Goal: Task Accomplishment & Management: Manage account settings

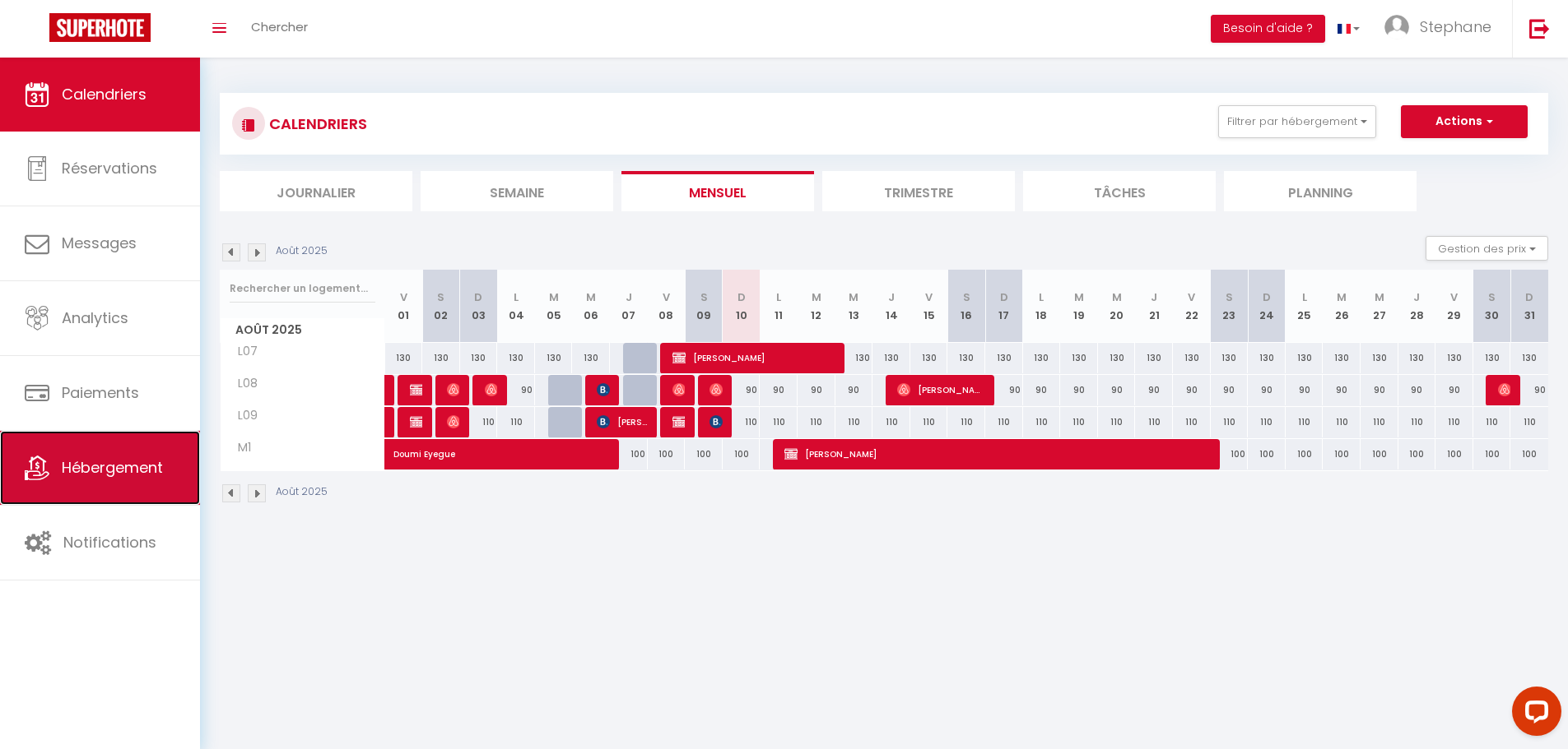
click at [119, 458] on span "Hébergement" at bounding box center [112, 467] width 101 height 21
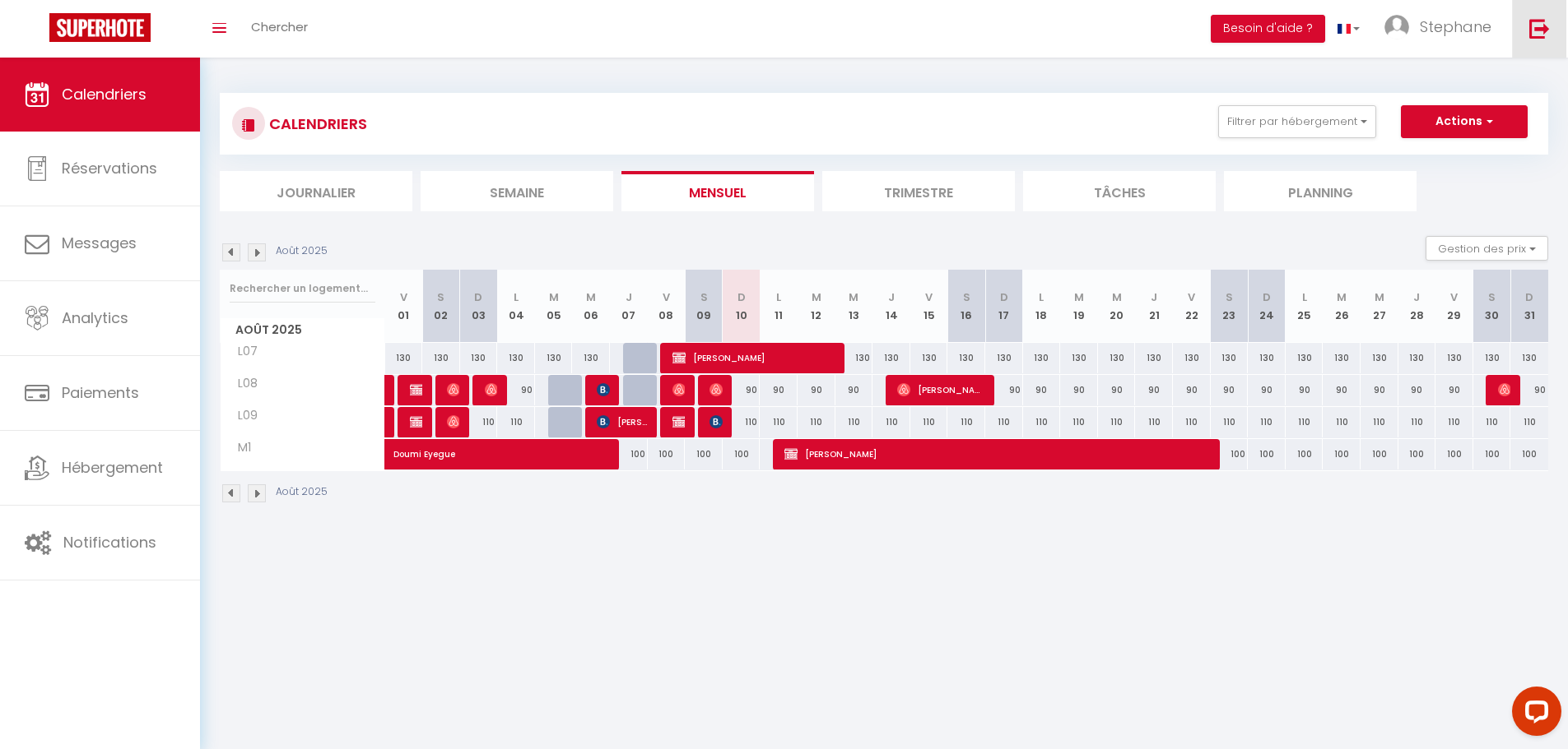
click at [1546, 25] on img at bounding box center [1539, 28] width 21 height 21
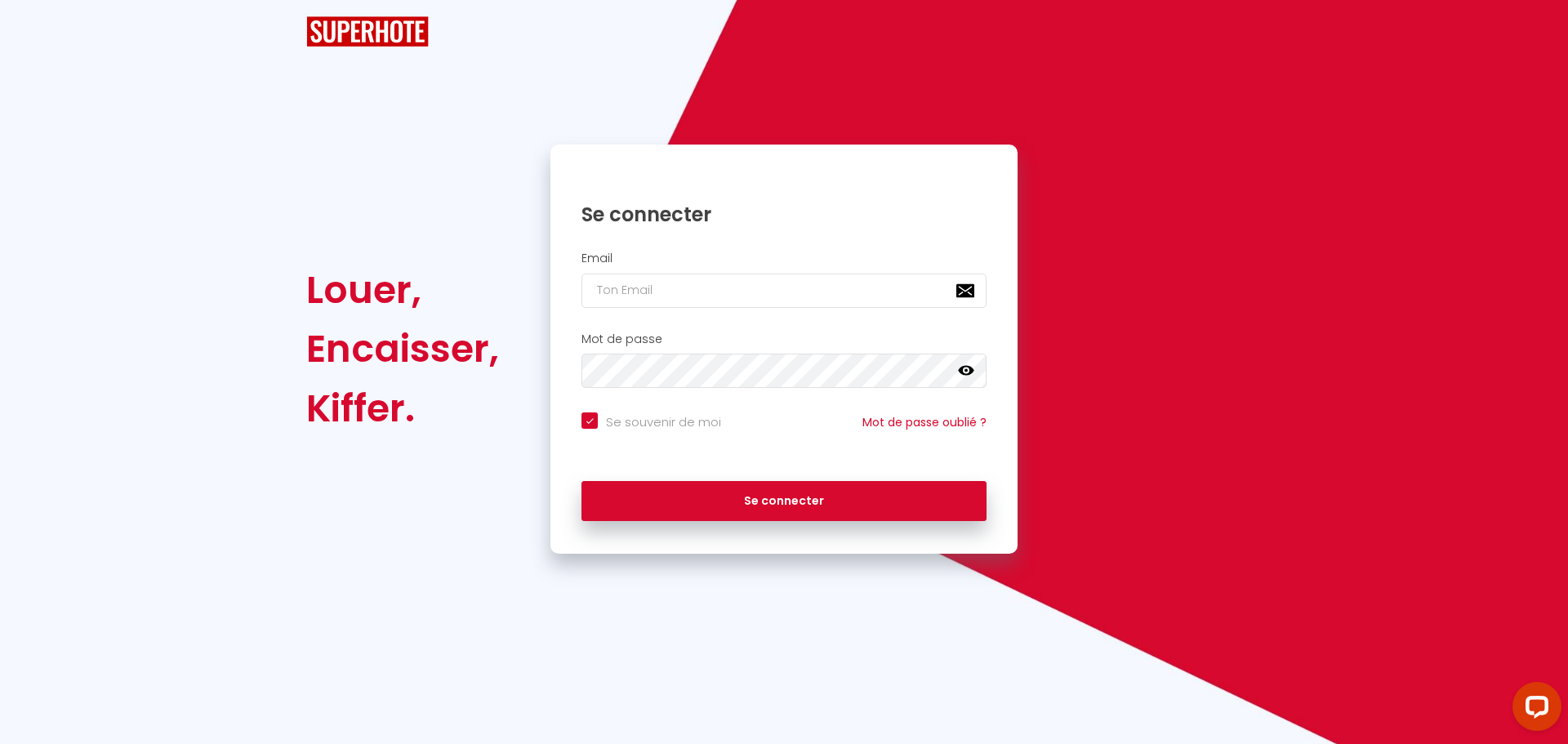
checkbox input "true"
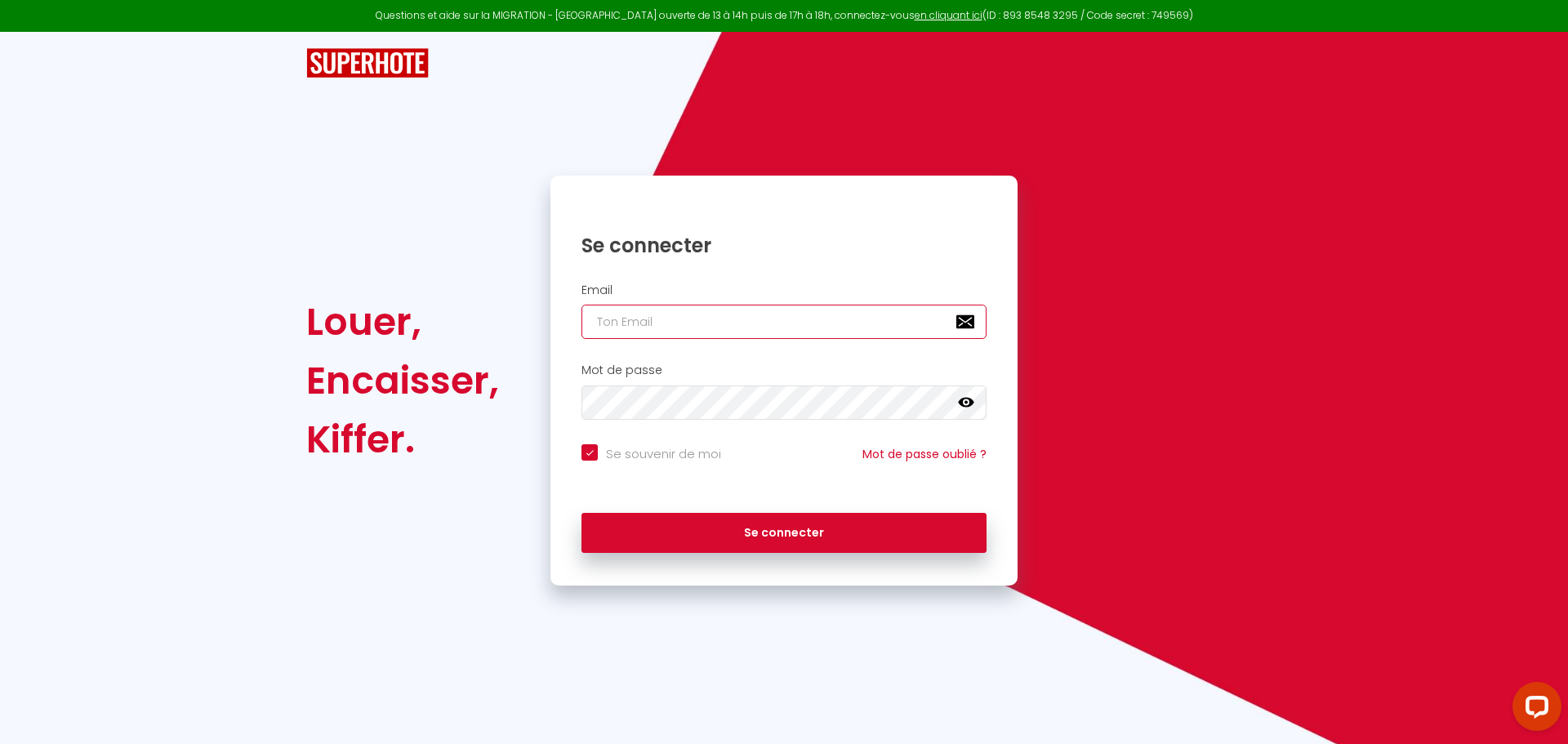
type input "[PERSON_NAME][EMAIL_ADDRESS][DOMAIN_NAME]"
checkbox input "true"
drag, startPoint x: 748, startPoint y: 318, endPoint x: 486, endPoint y: 318, distance: 262.0
click at [487, 318] on div "Louer, Encaisser, Kiffer. Se connecter Email [PERSON_NAME][EMAIL_ADDRESS][DOMAI…" at bounding box center [783, 381] width 976 height 410
paste input "[EMAIL_ADDRESS][PERSON_NAME]"
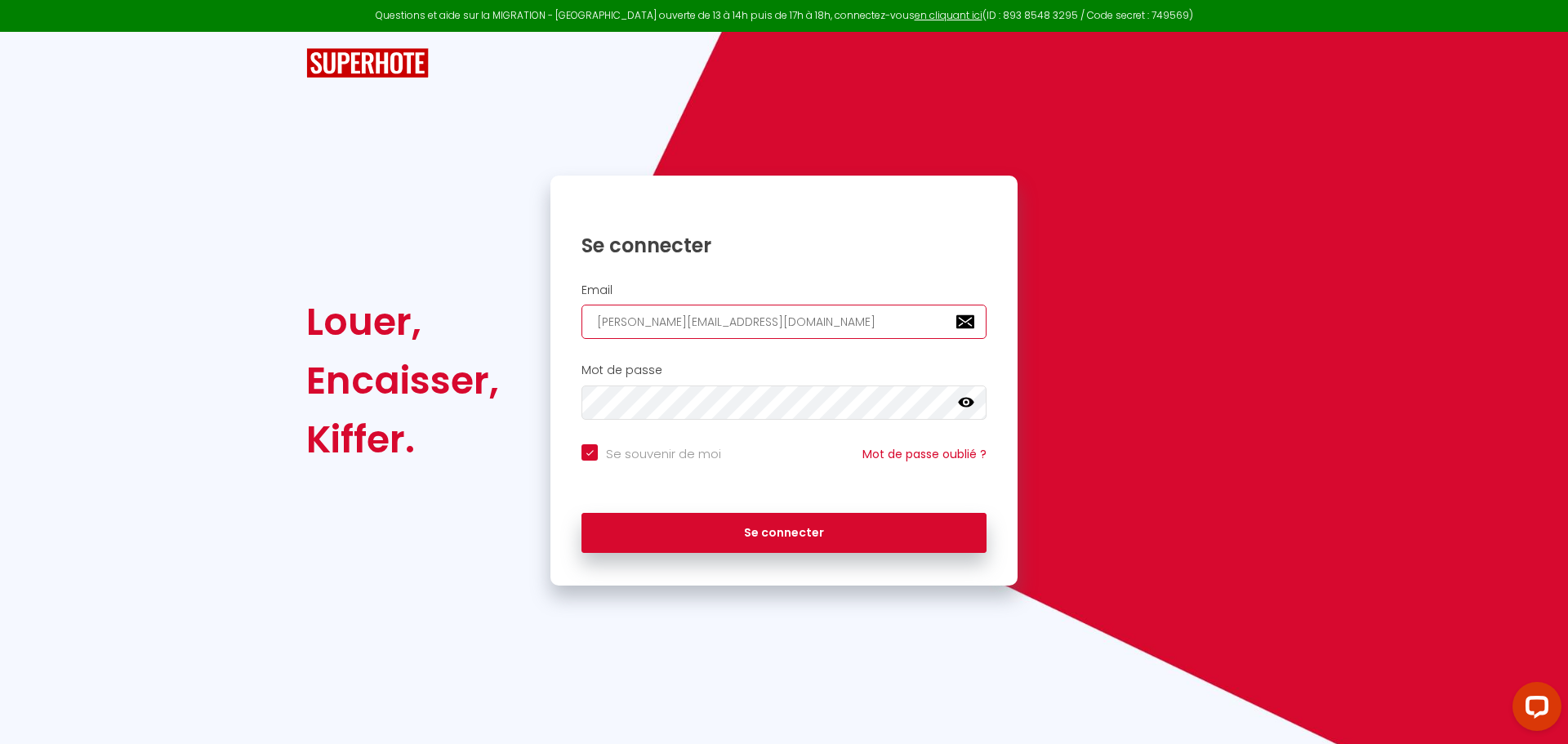
type input "[EMAIL_ADDRESS][PERSON_NAME][DOMAIN_NAME]"
checkbox input "true"
type input "[EMAIL_ADDRESS][PERSON_NAME][DOMAIN_NAME]"
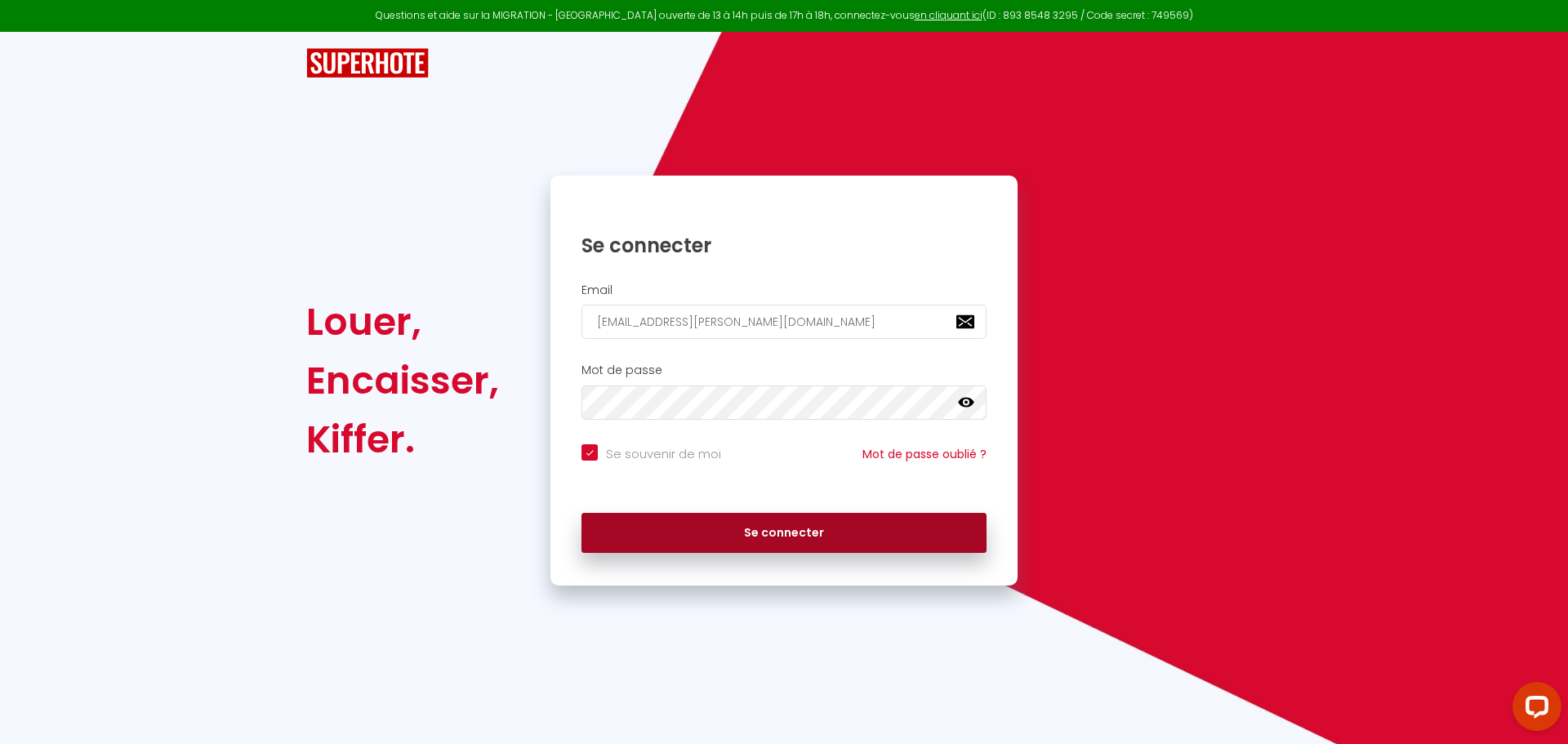
click at [693, 525] on button "Se connecter" at bounding box center [784, 533] width 405 height 40
checkbox input "true"
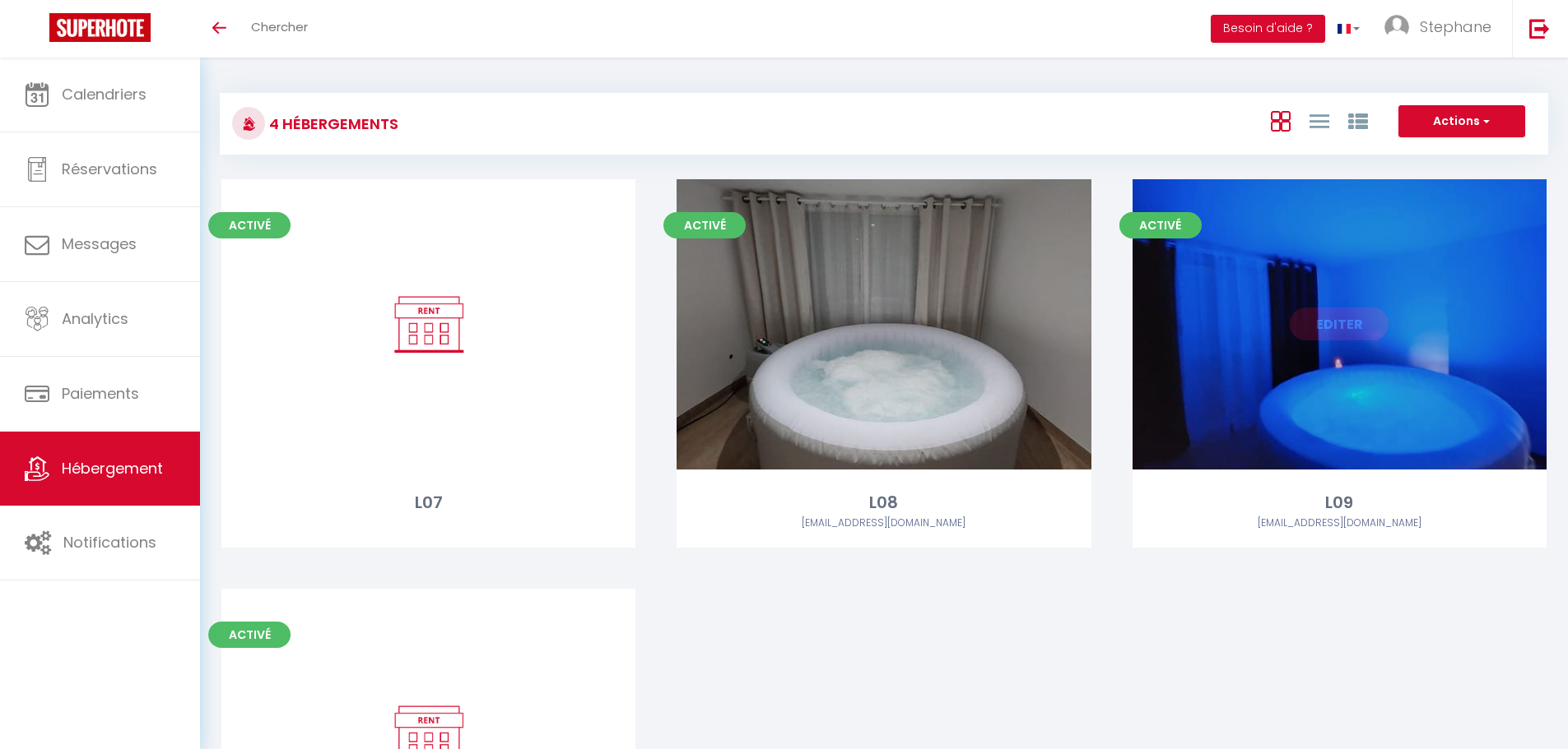
click at [1325, 321] on link "Editer" at bounding box center [1339, 324] width 99 height 33
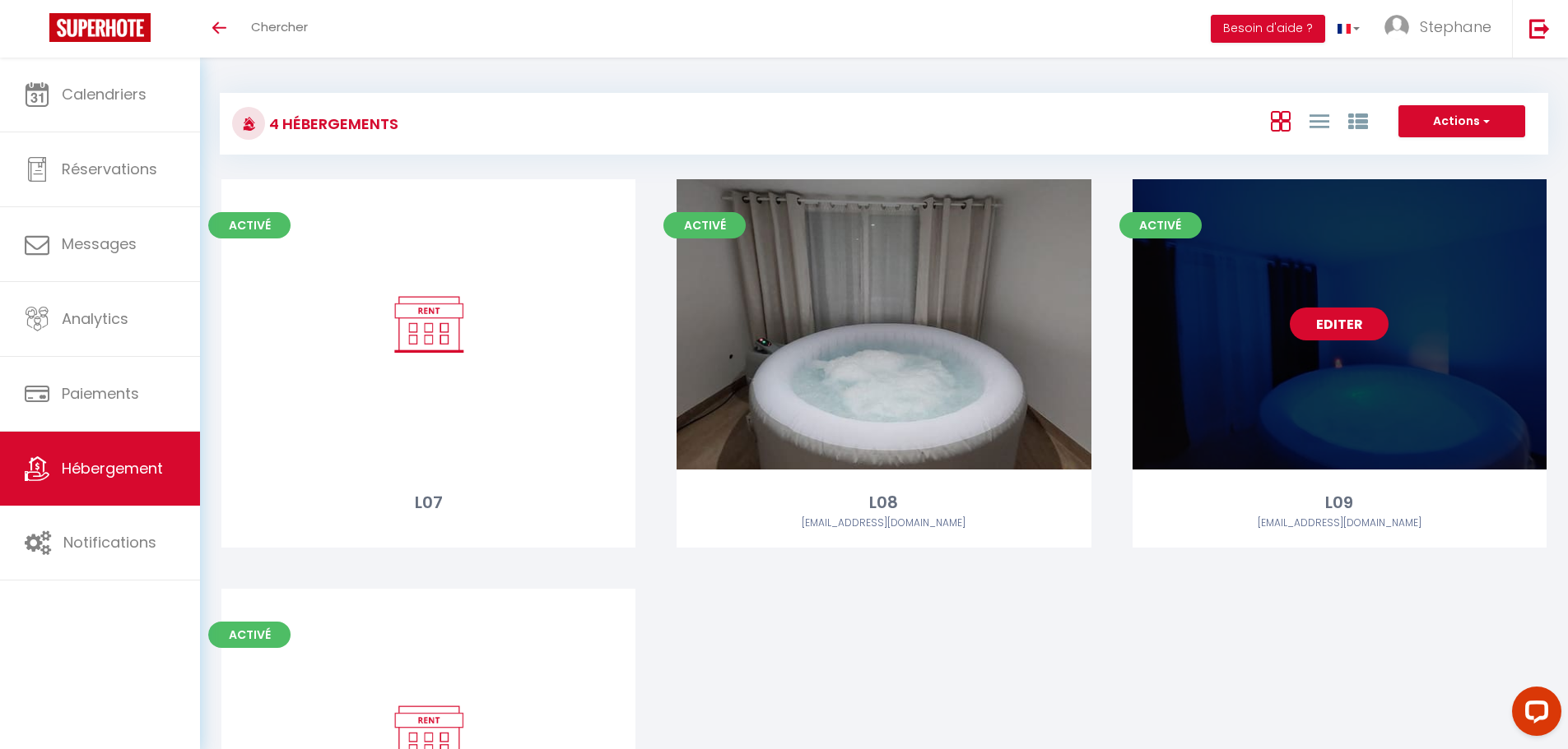
click at [1325, 321] on link "Editer" at bounding box center [1339, 324] width 99 height 33
select select "3"
select select "2"
select select "1"
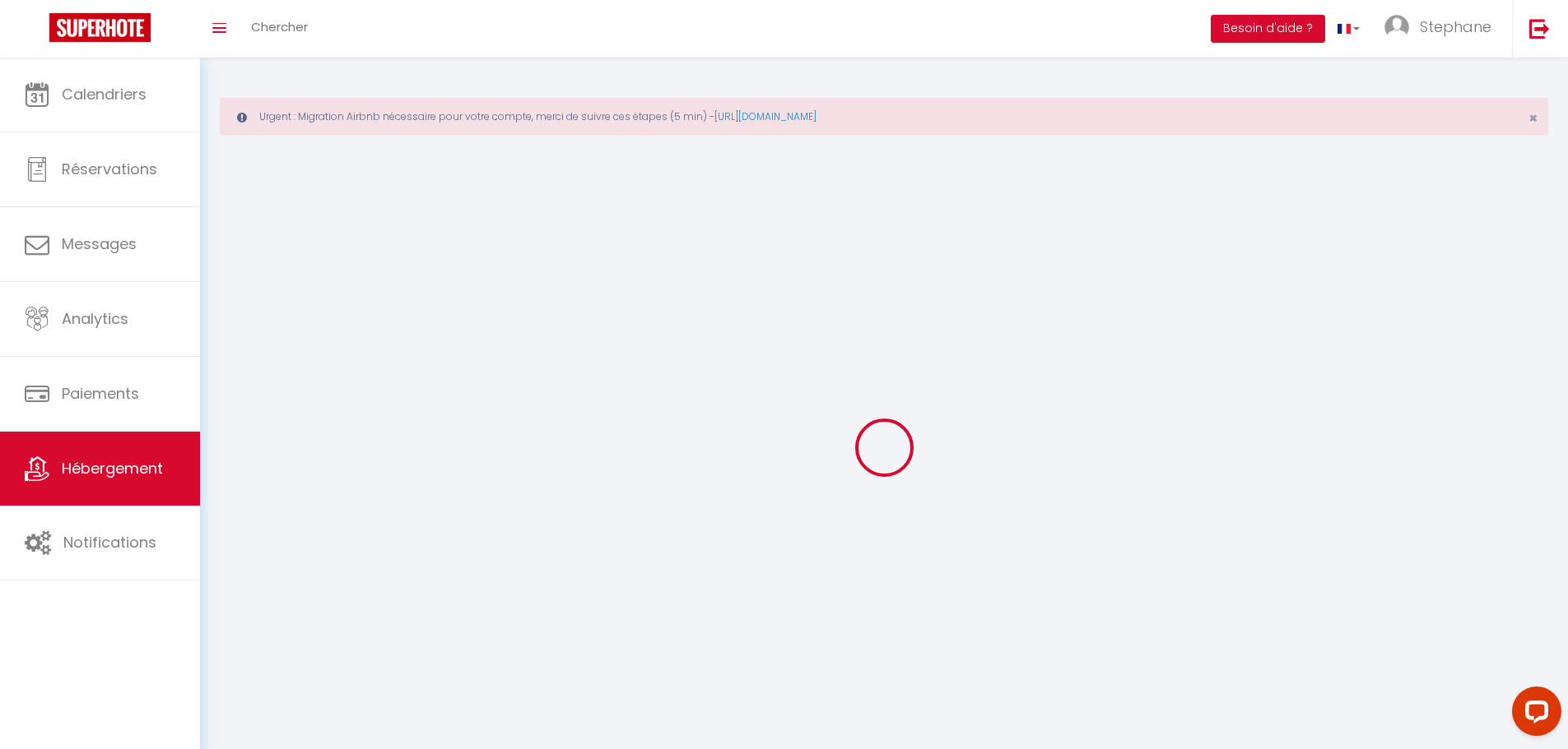
select select
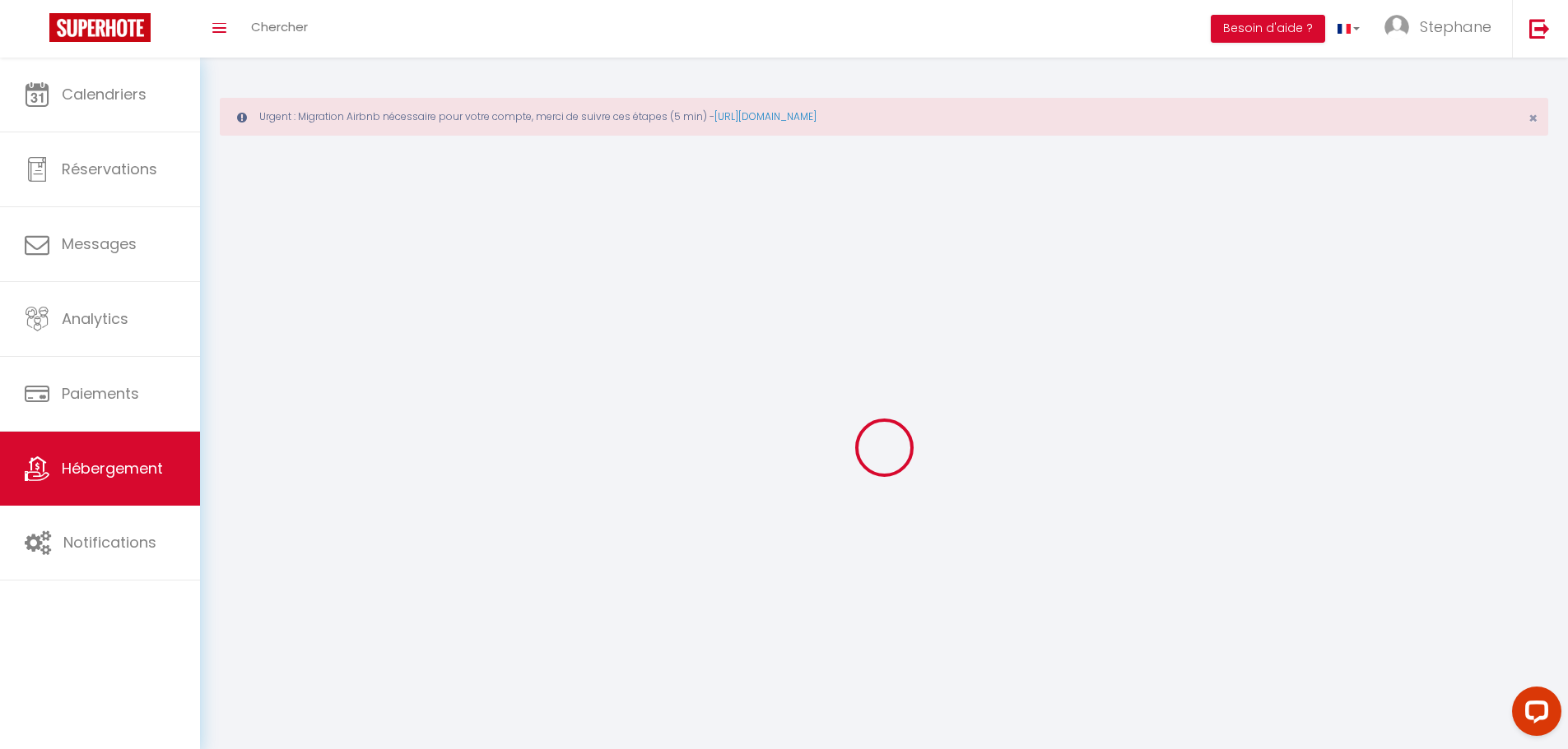
checkbox input "false"
select select
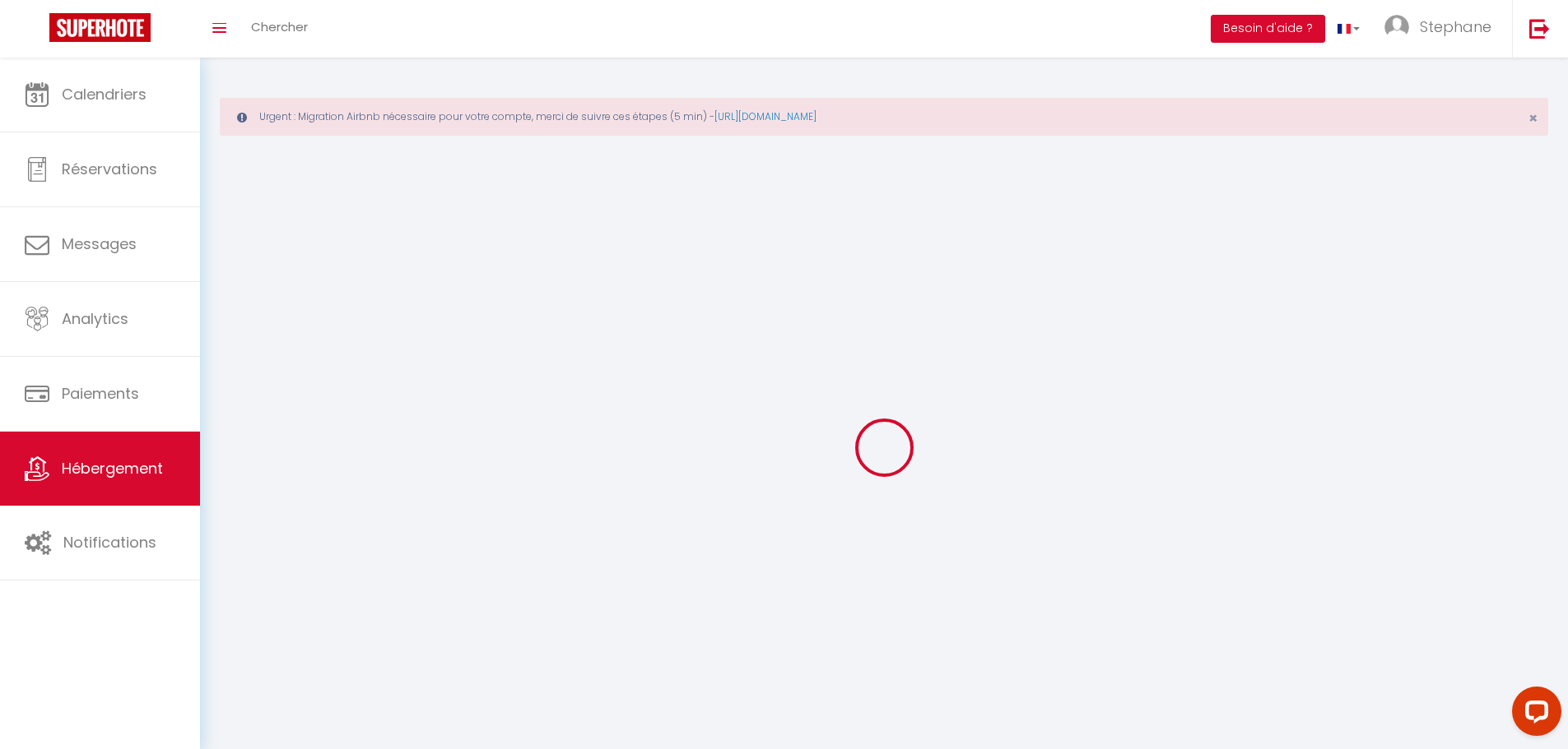
select select
select select "28"
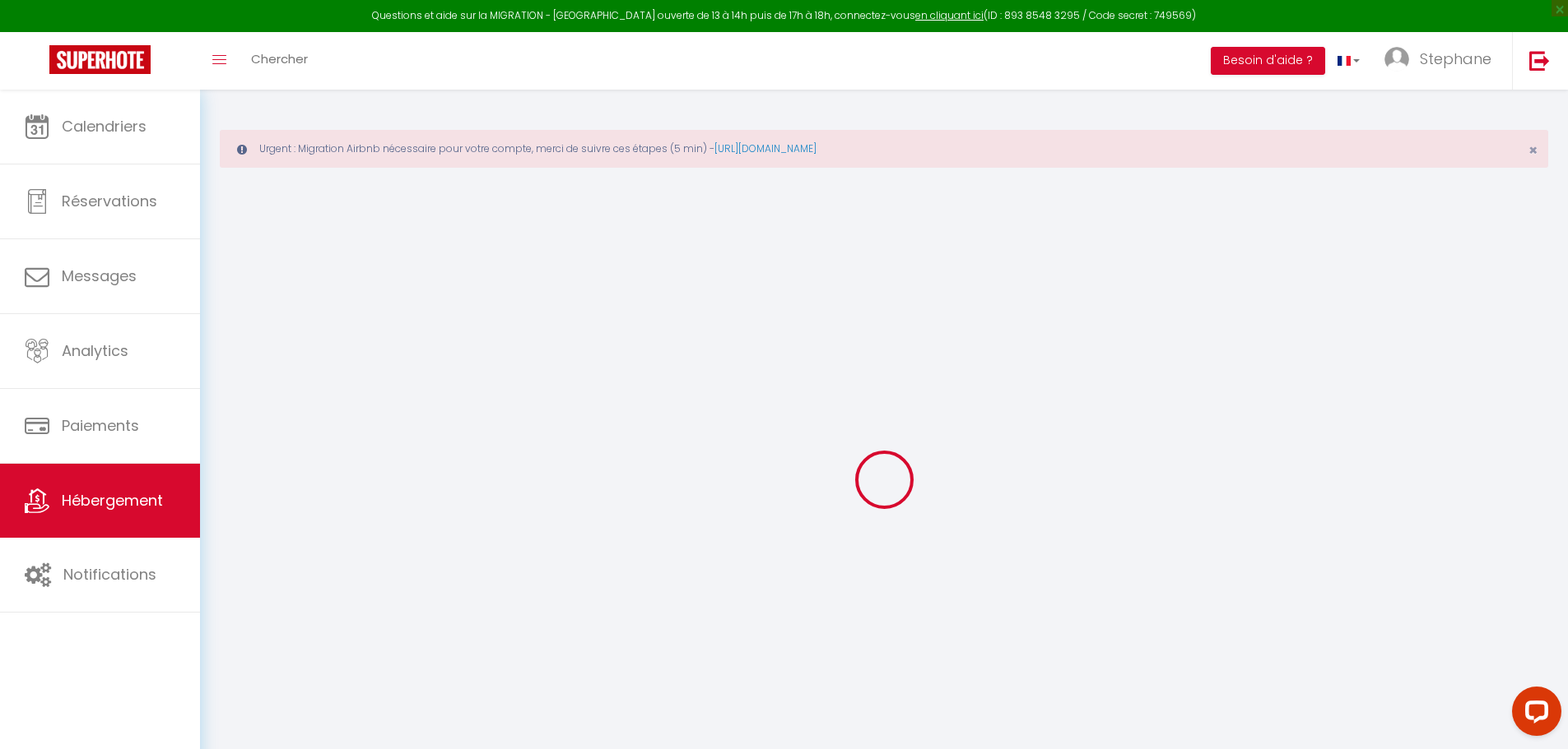
select select
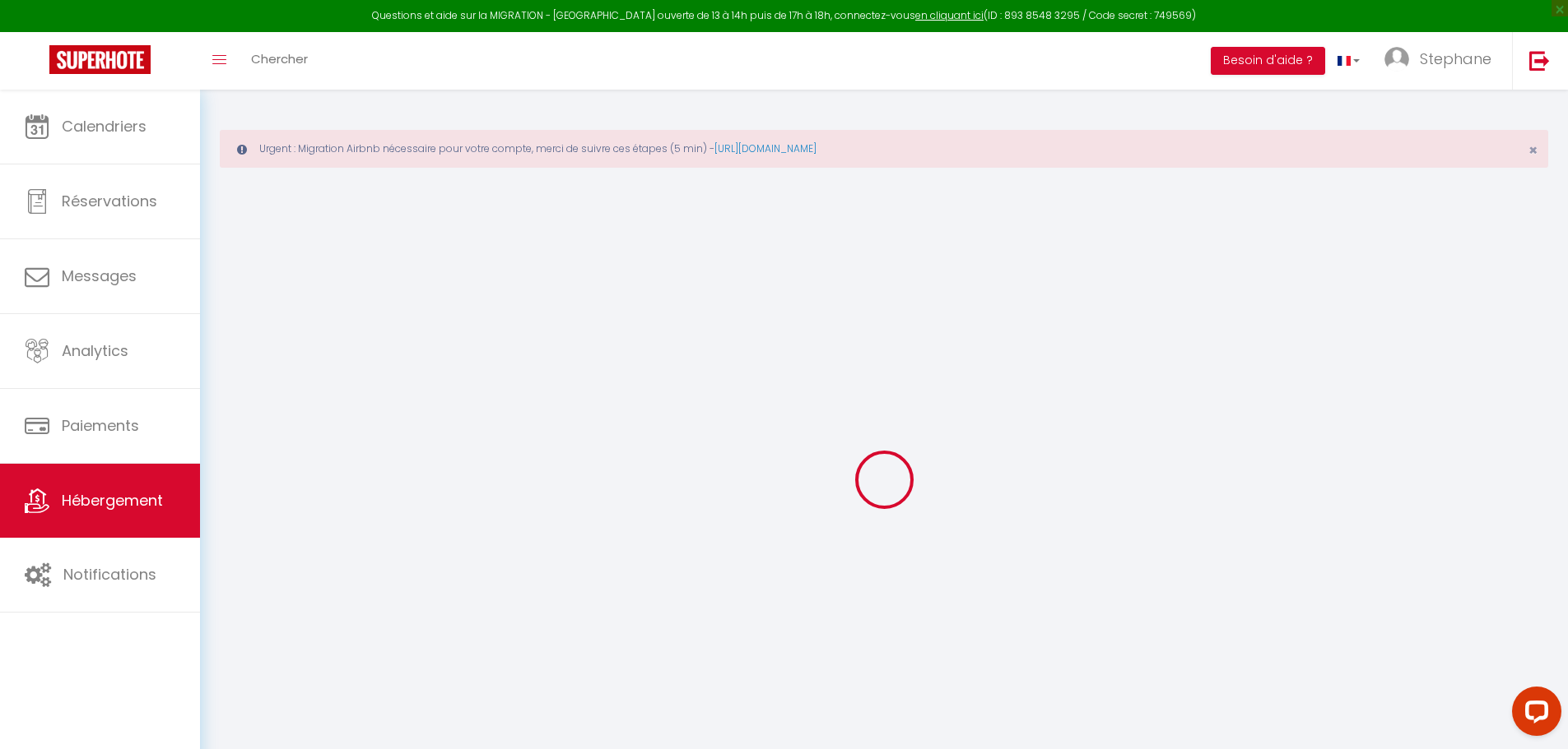
select select
checkbox input "false"
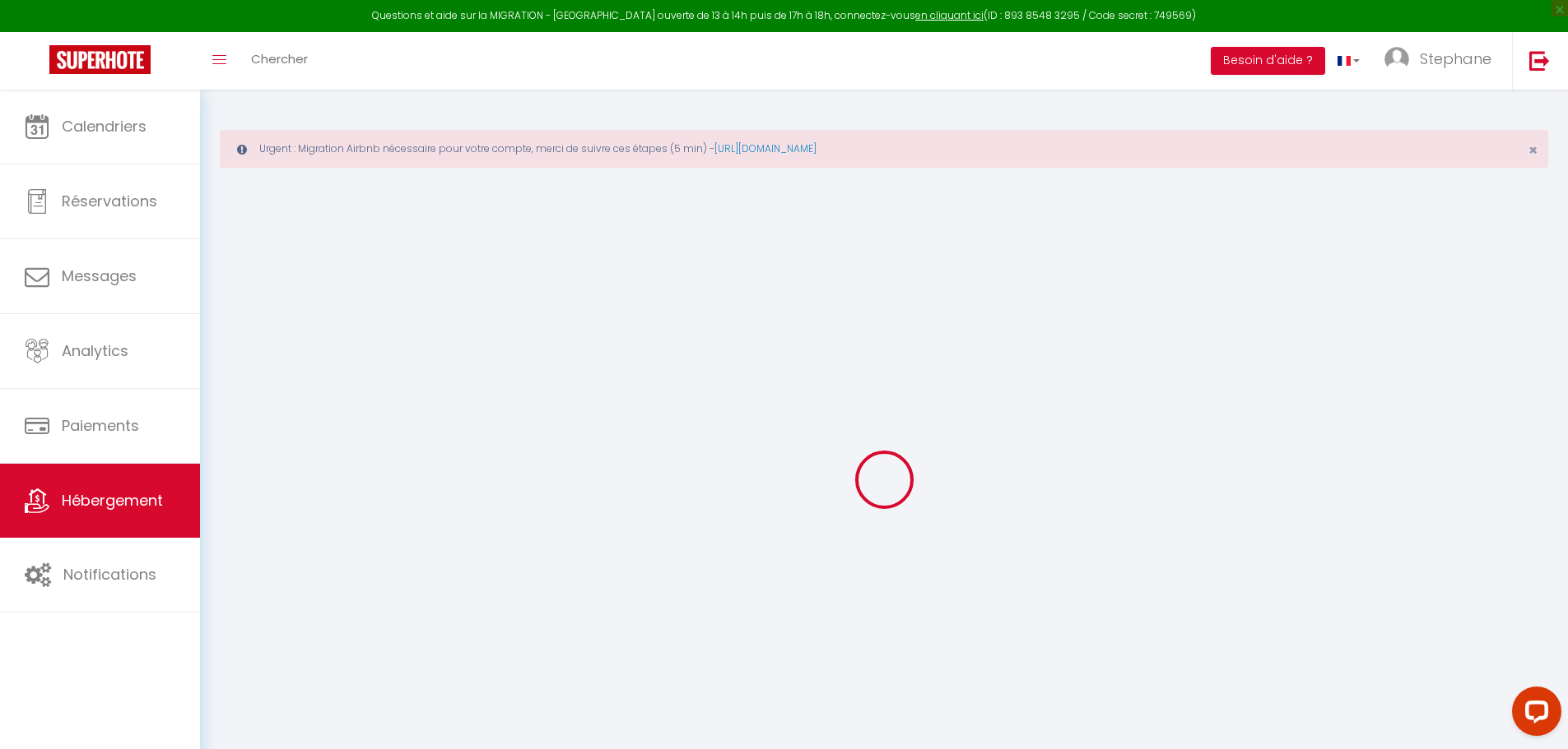
select select
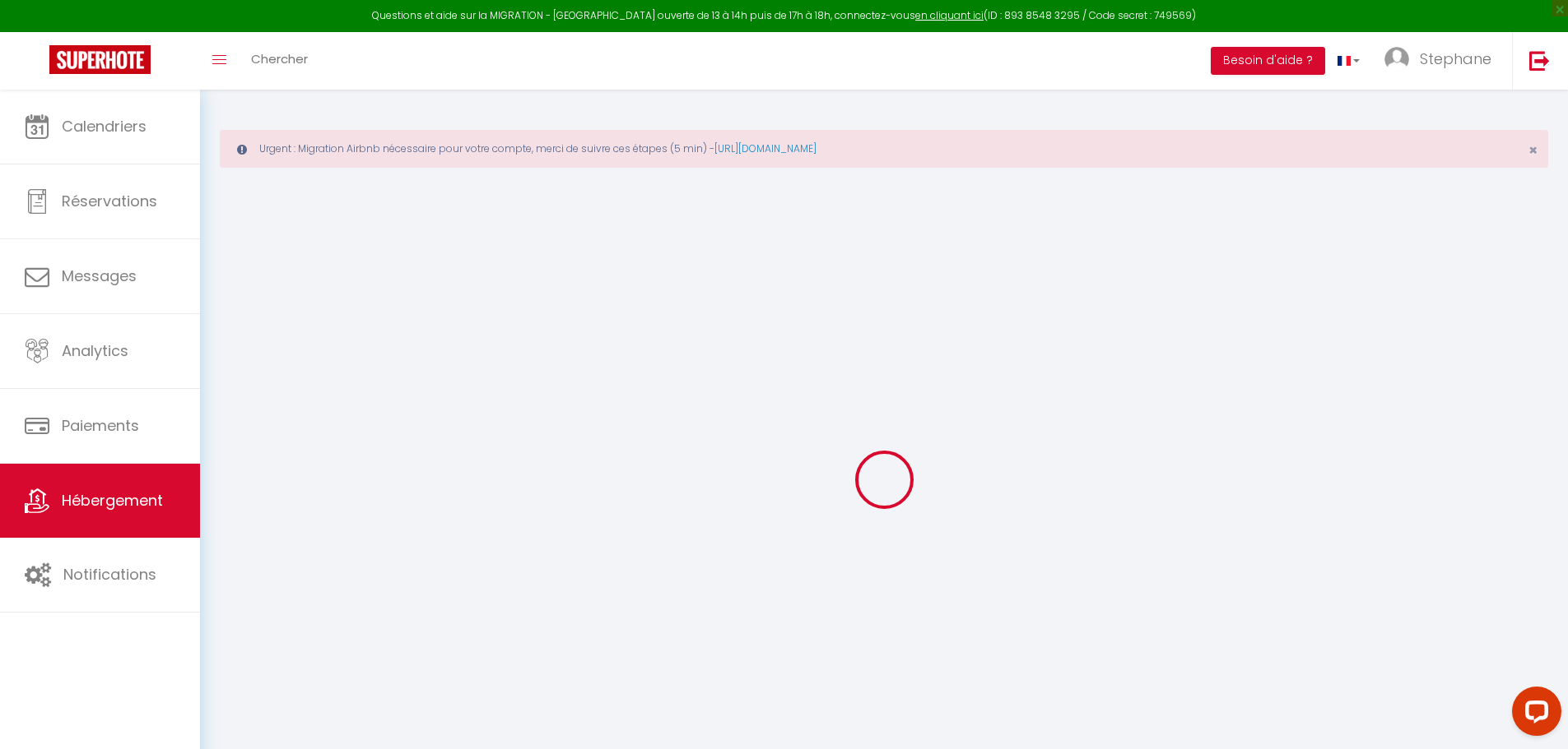
select select
checkbox input "false"
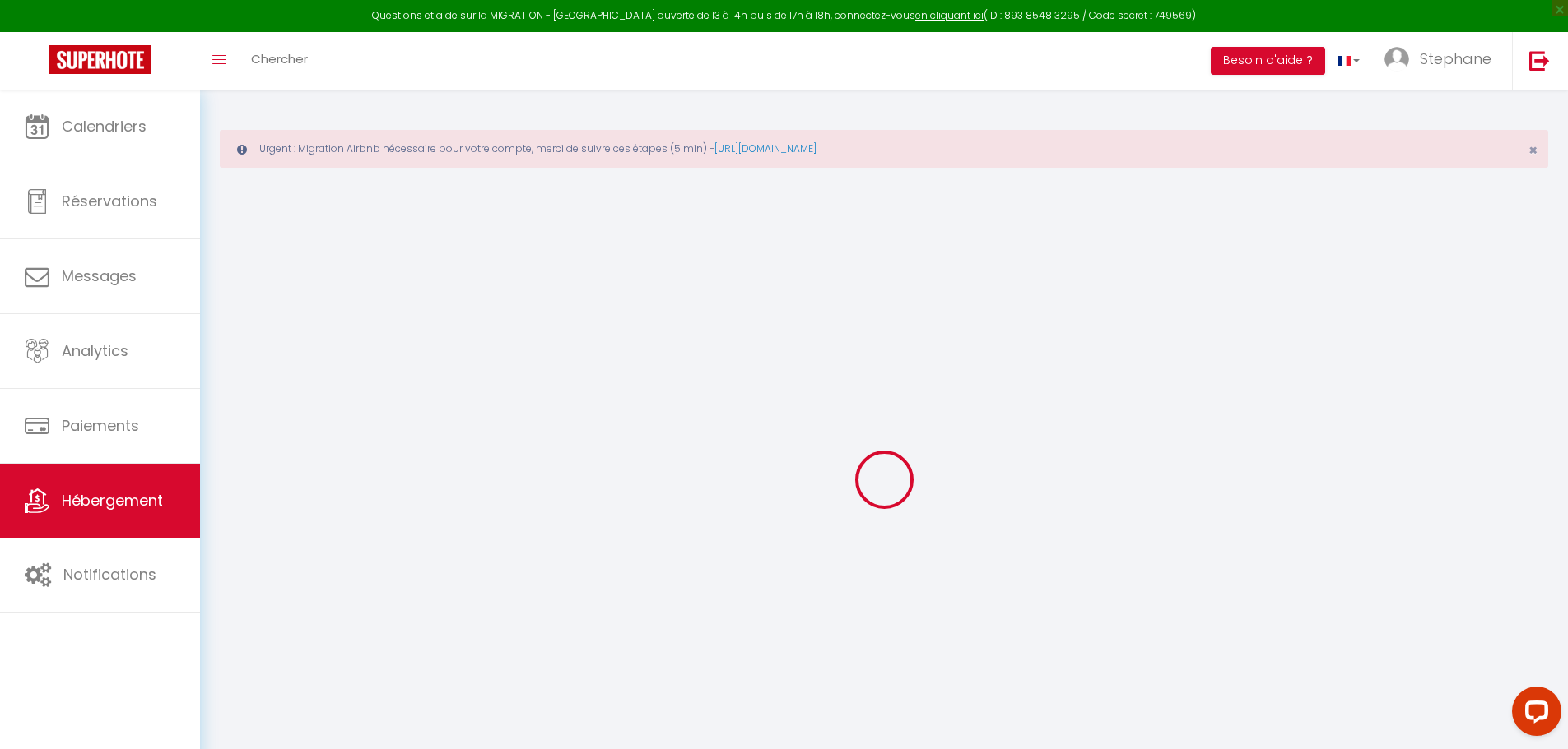
checkbox input "false"
select select
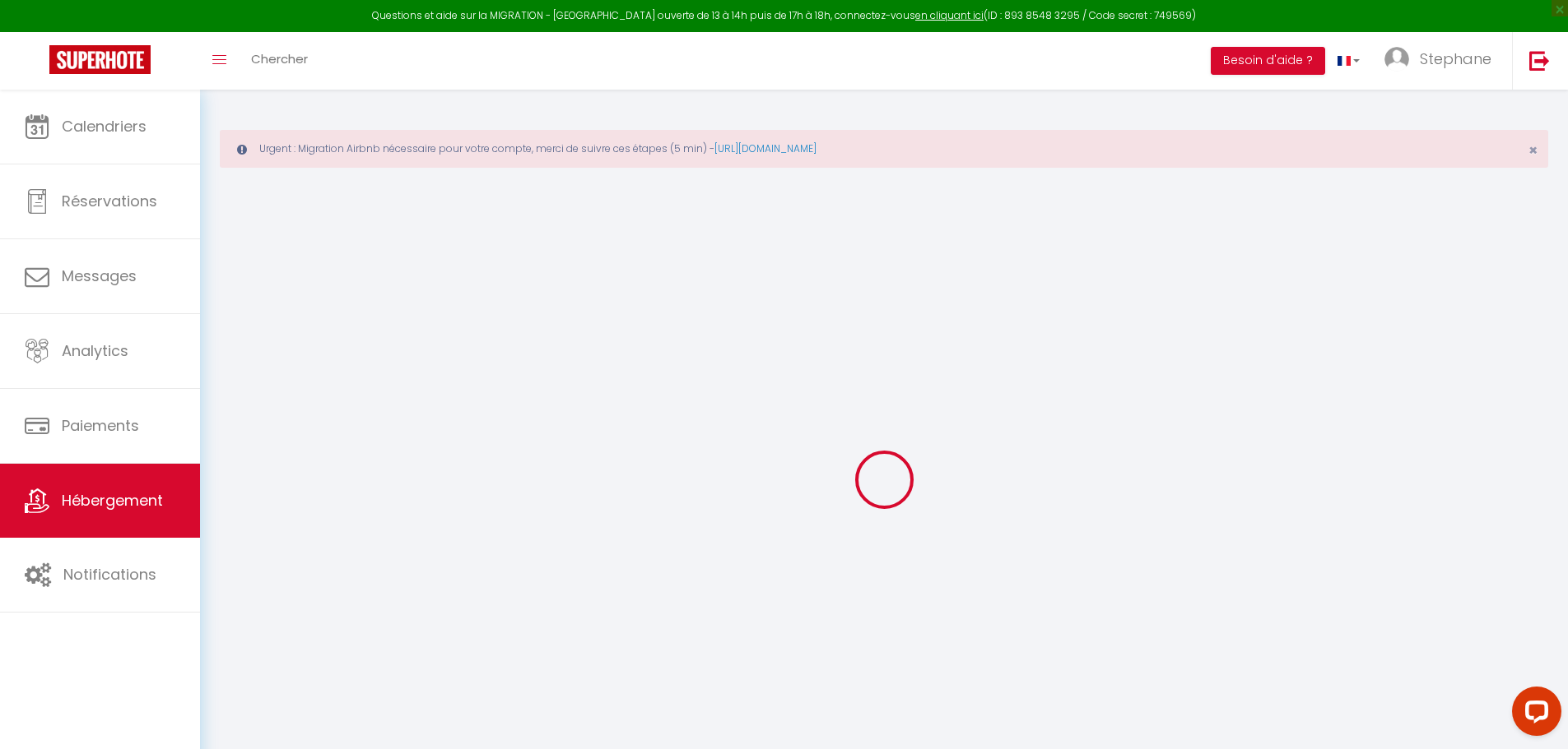
select select
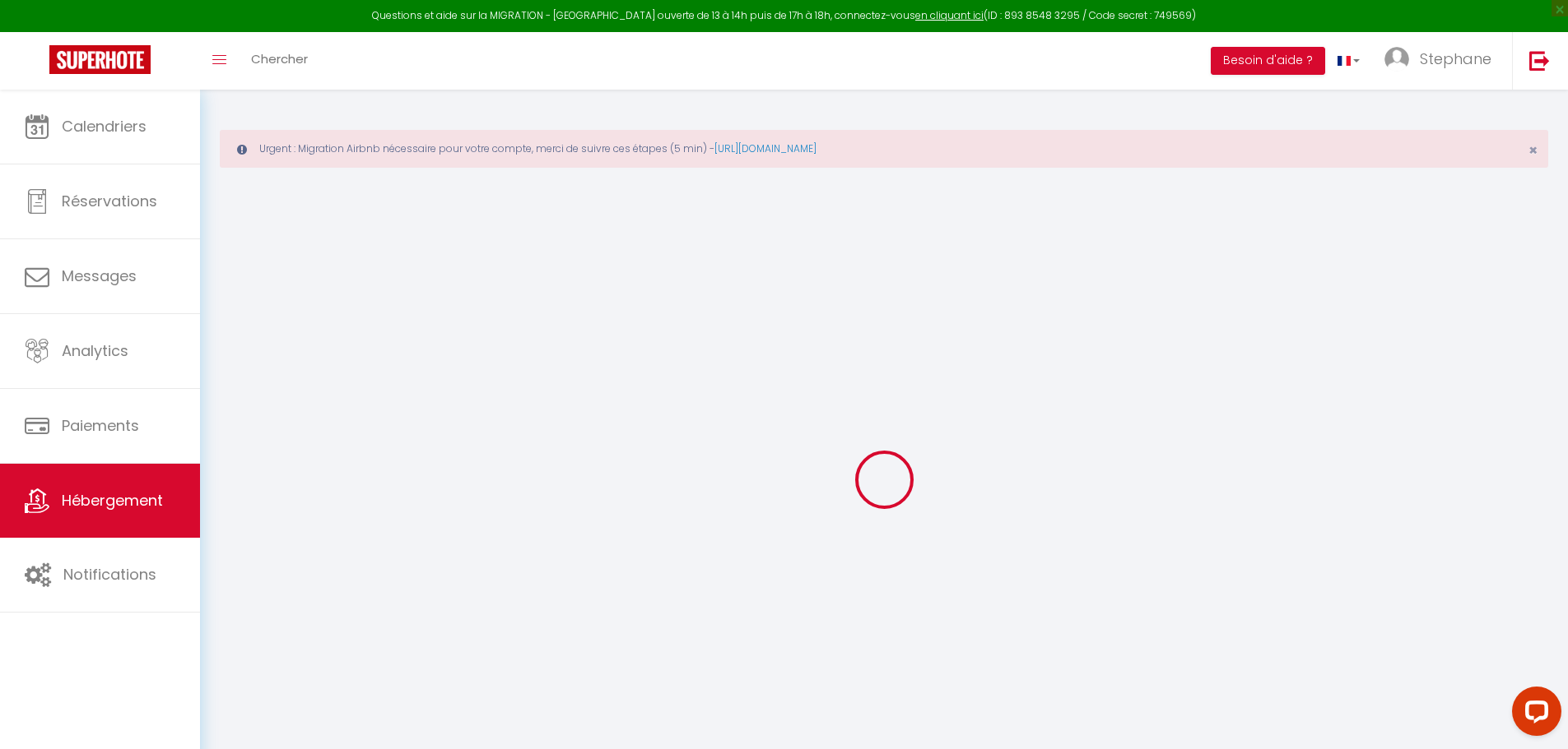
checkbox input "false"
select select
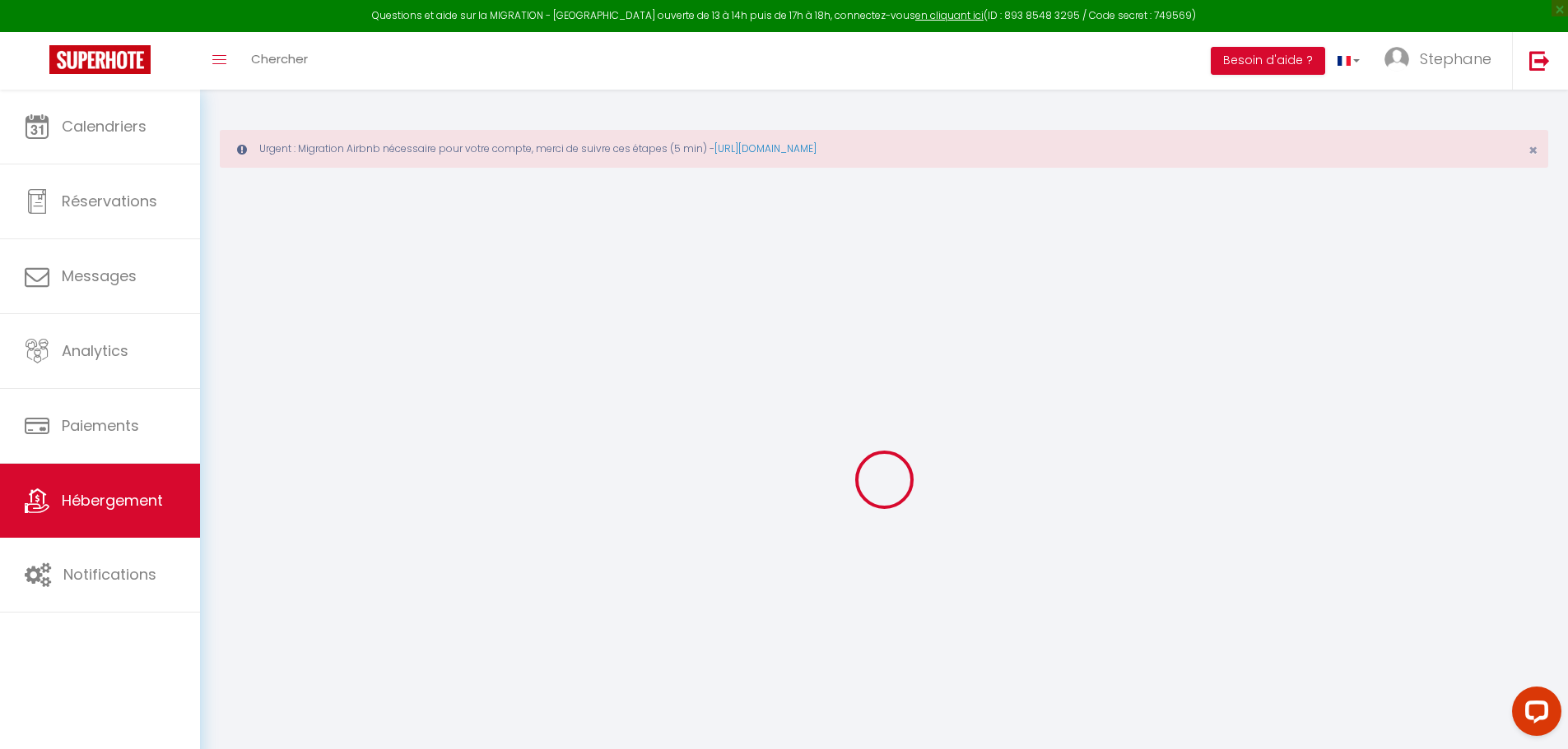
select select
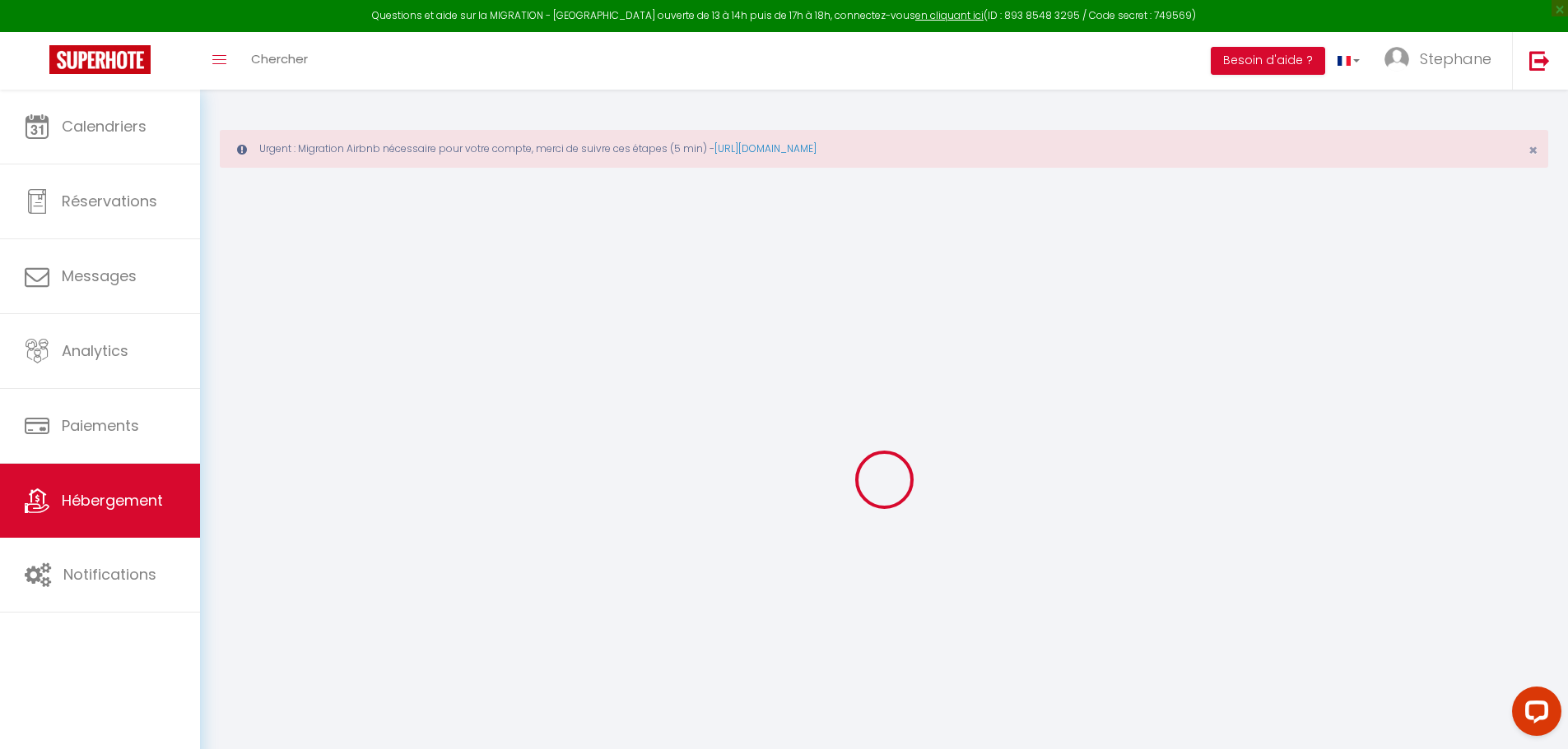
select select
checkbox input "false"
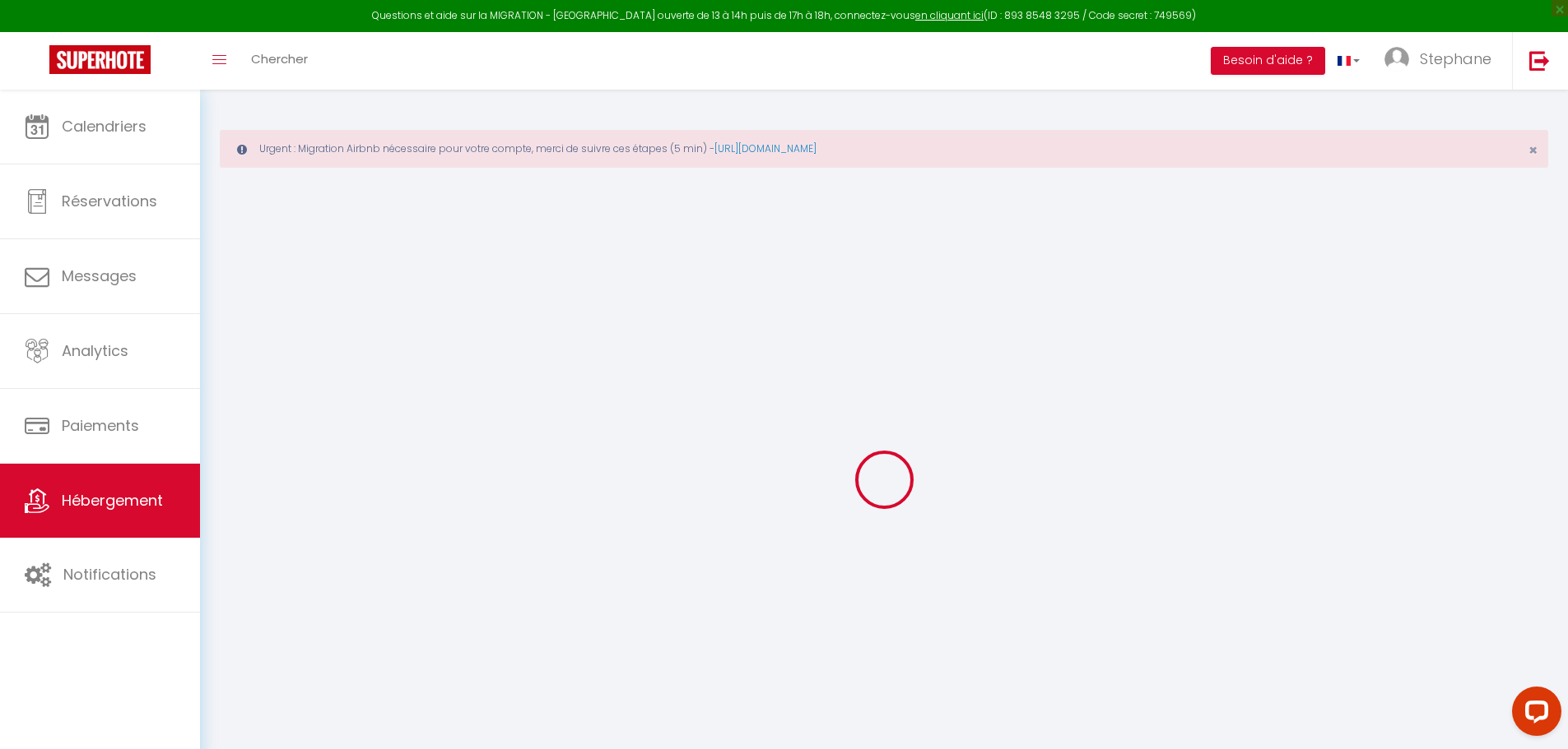
checkbox input "false"
select select
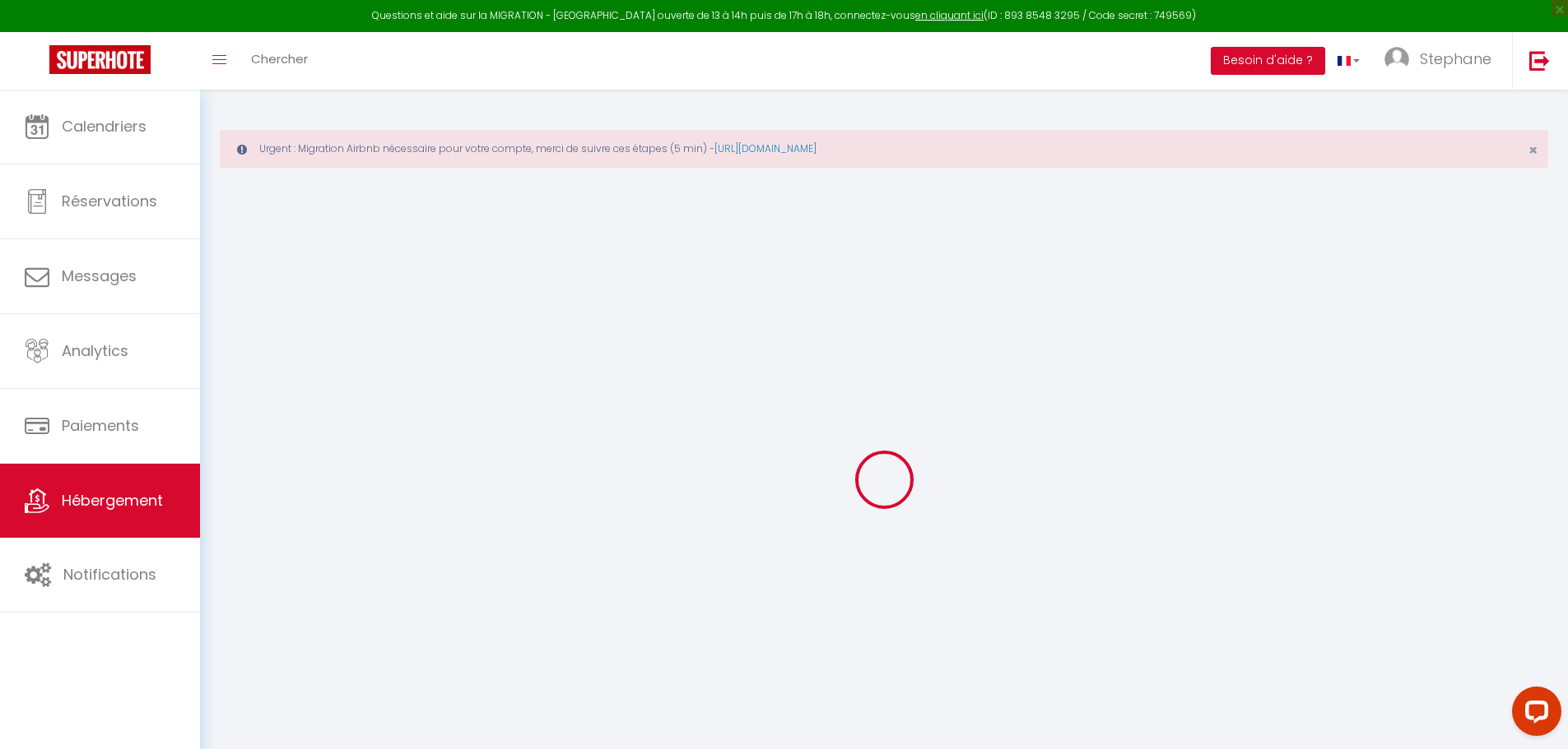
select select
checkbox input "false"
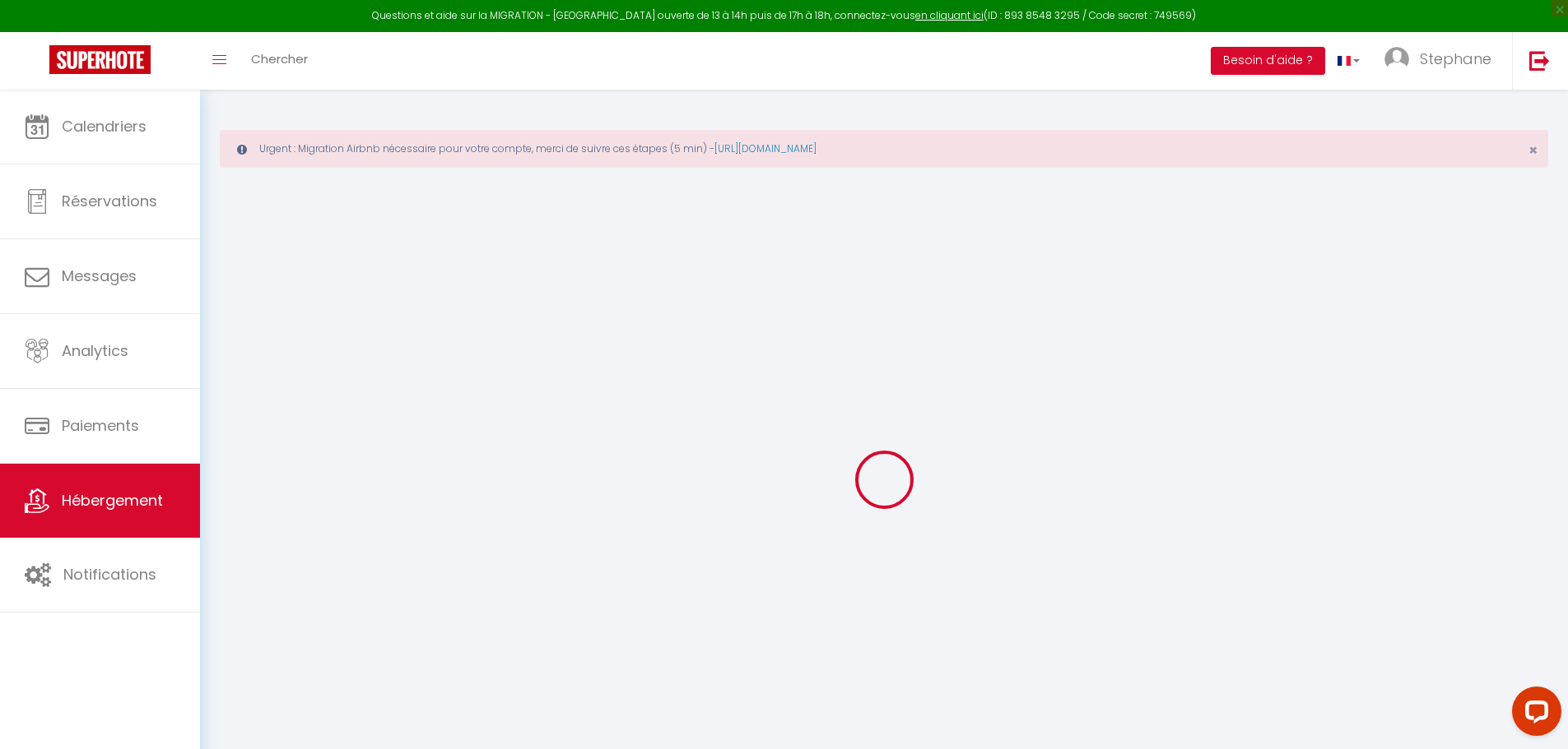
checkbox input "false"
select select
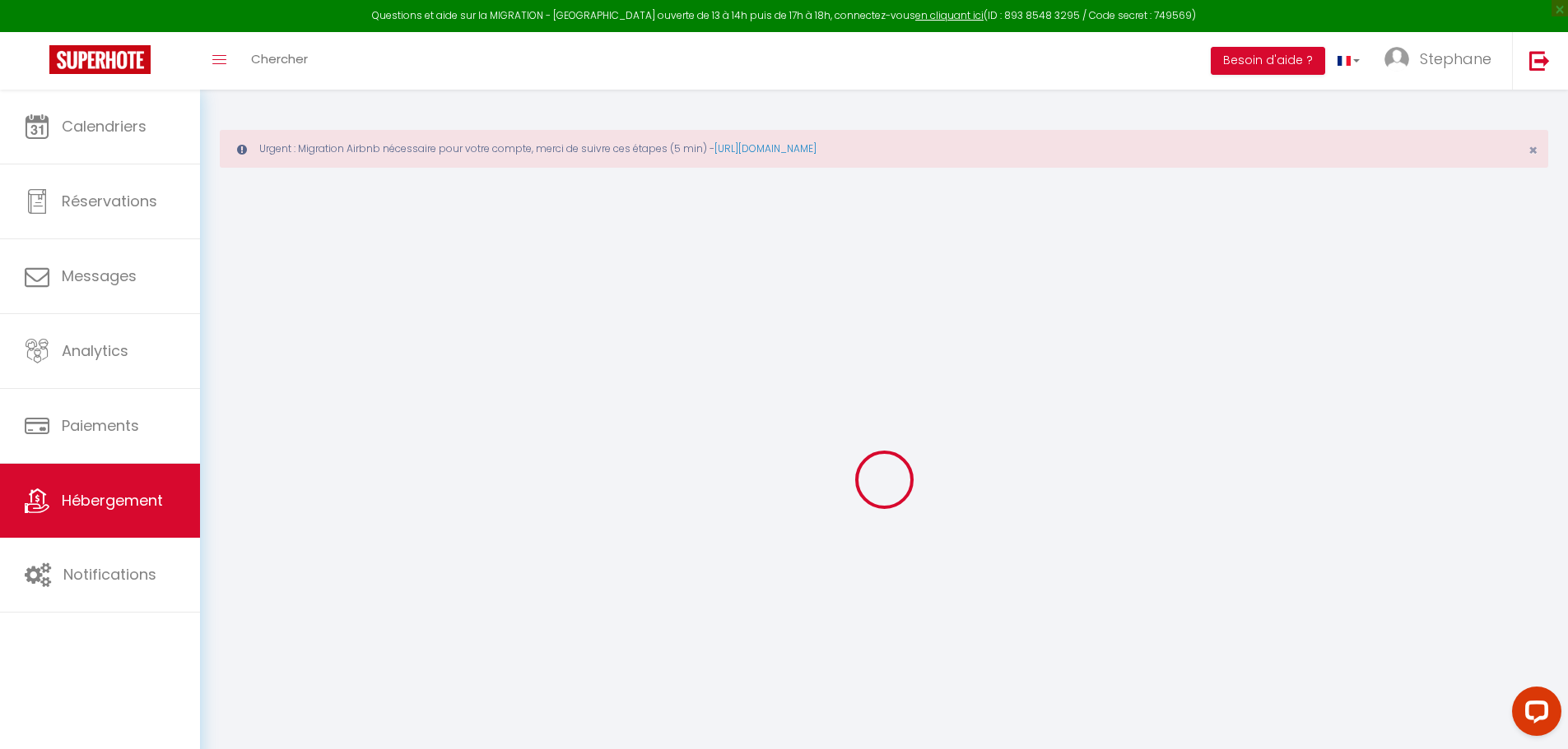
type input "L09"
type input "Stephane"
type input "Stephane Mamadou"
type input "1 Allee du gros chene"
type input "93190"
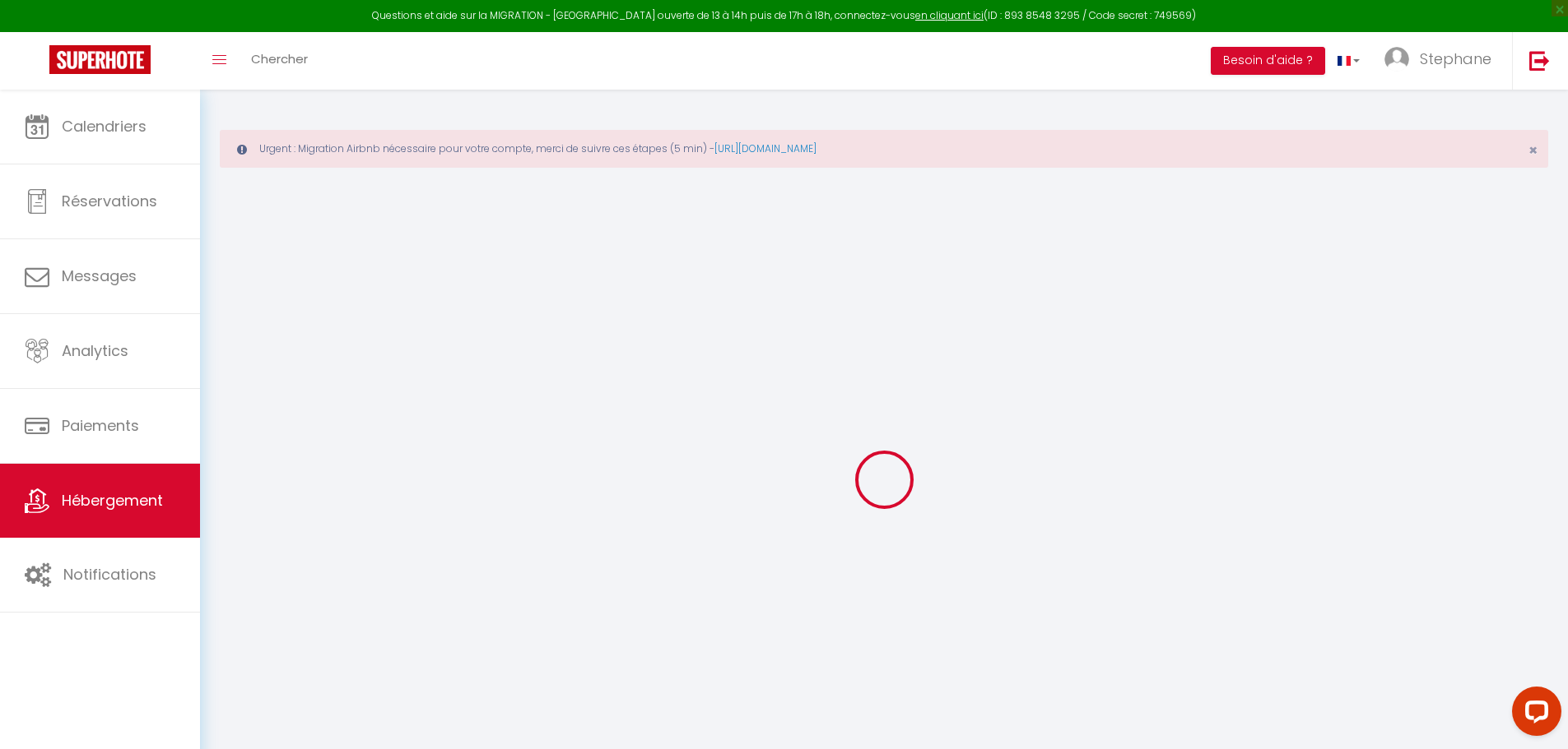
type input "Livry-Gargan"
select select "2"
type input "120"
type input "30"
type input "150"
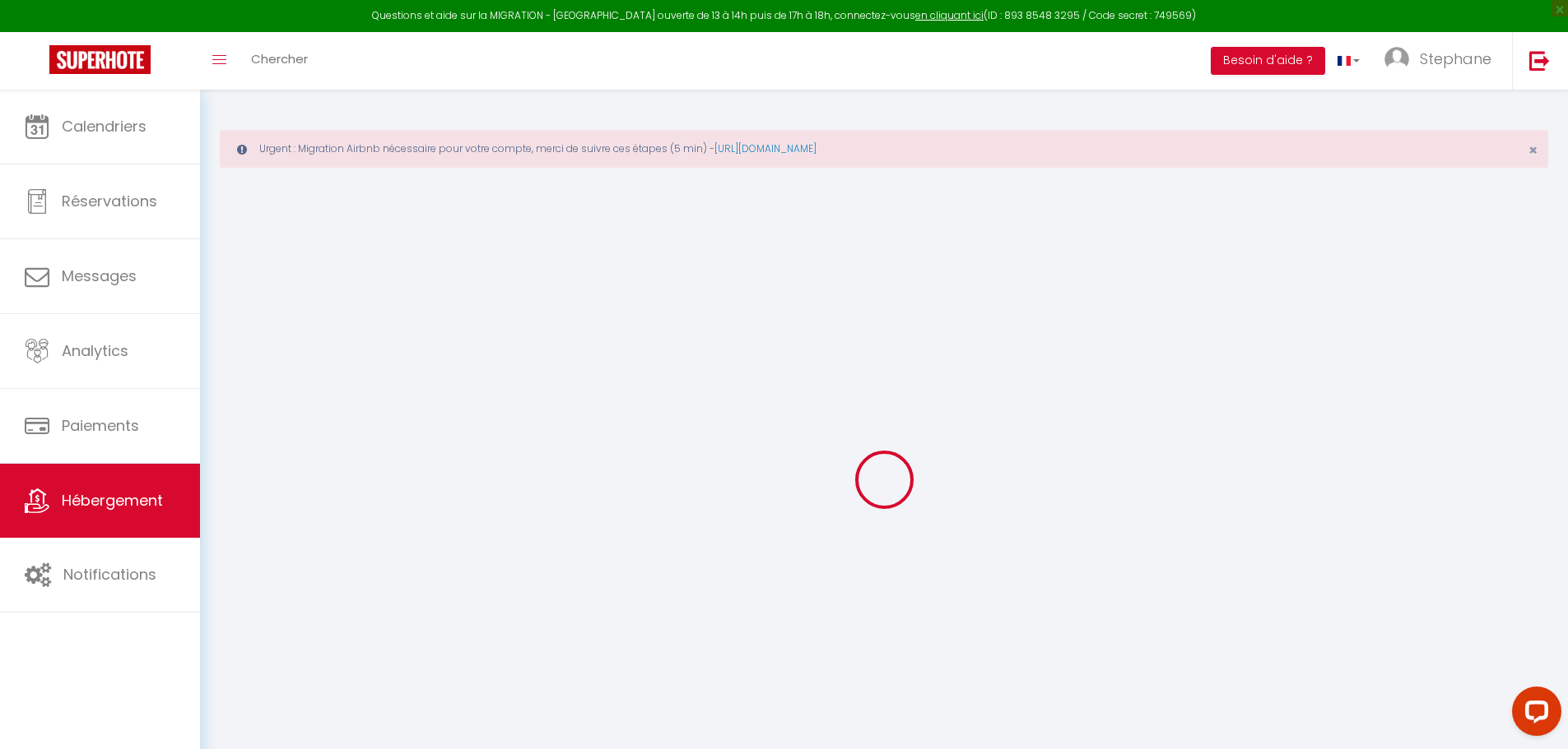
select select
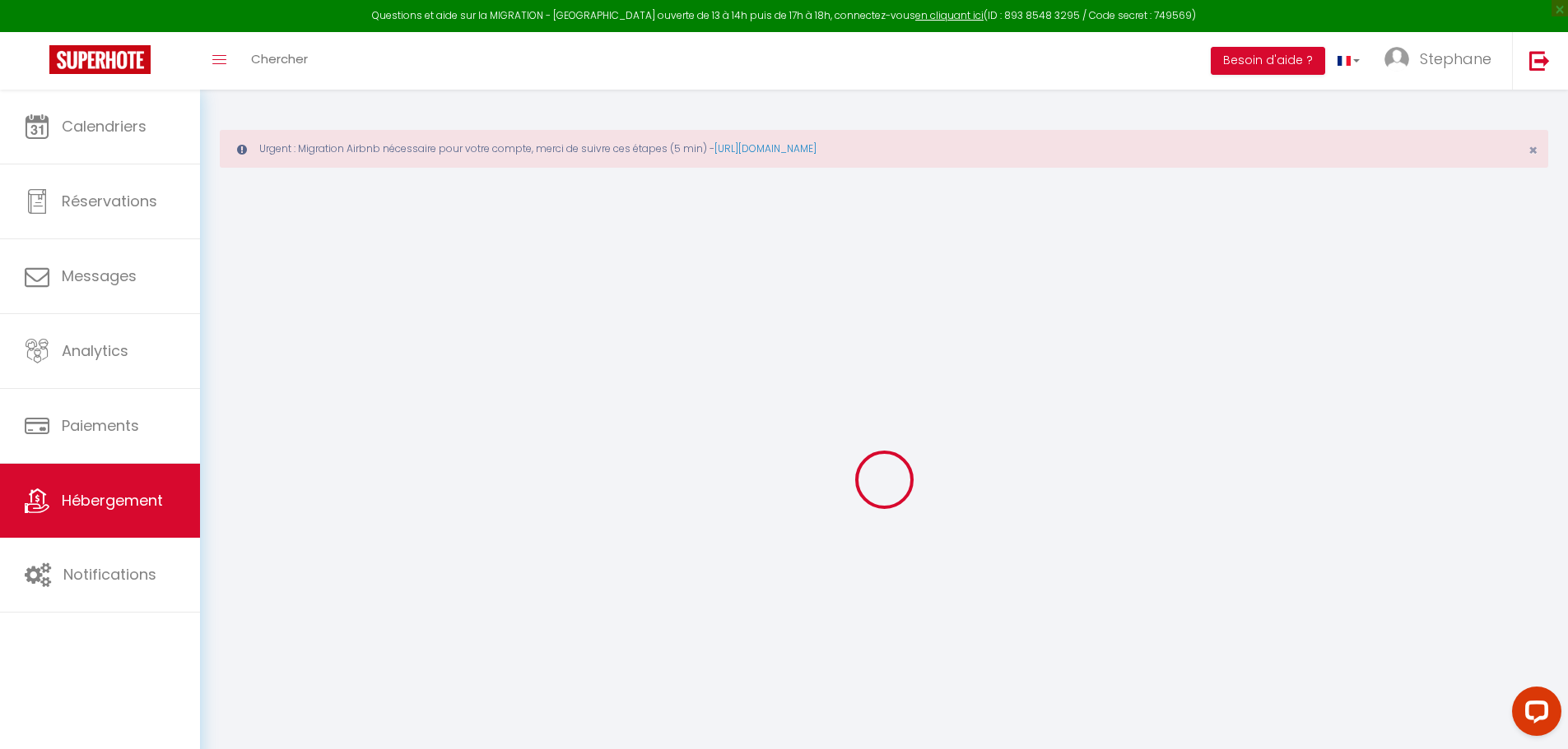
type input "1 Allee du gros chene"
type input "93190"
type input "Livry-Gargan"
type input "[PERSON_NAME][EMAIL_ADDRESS][PERSON_NAME][DOMAIN_NAME]"
select select "15299"
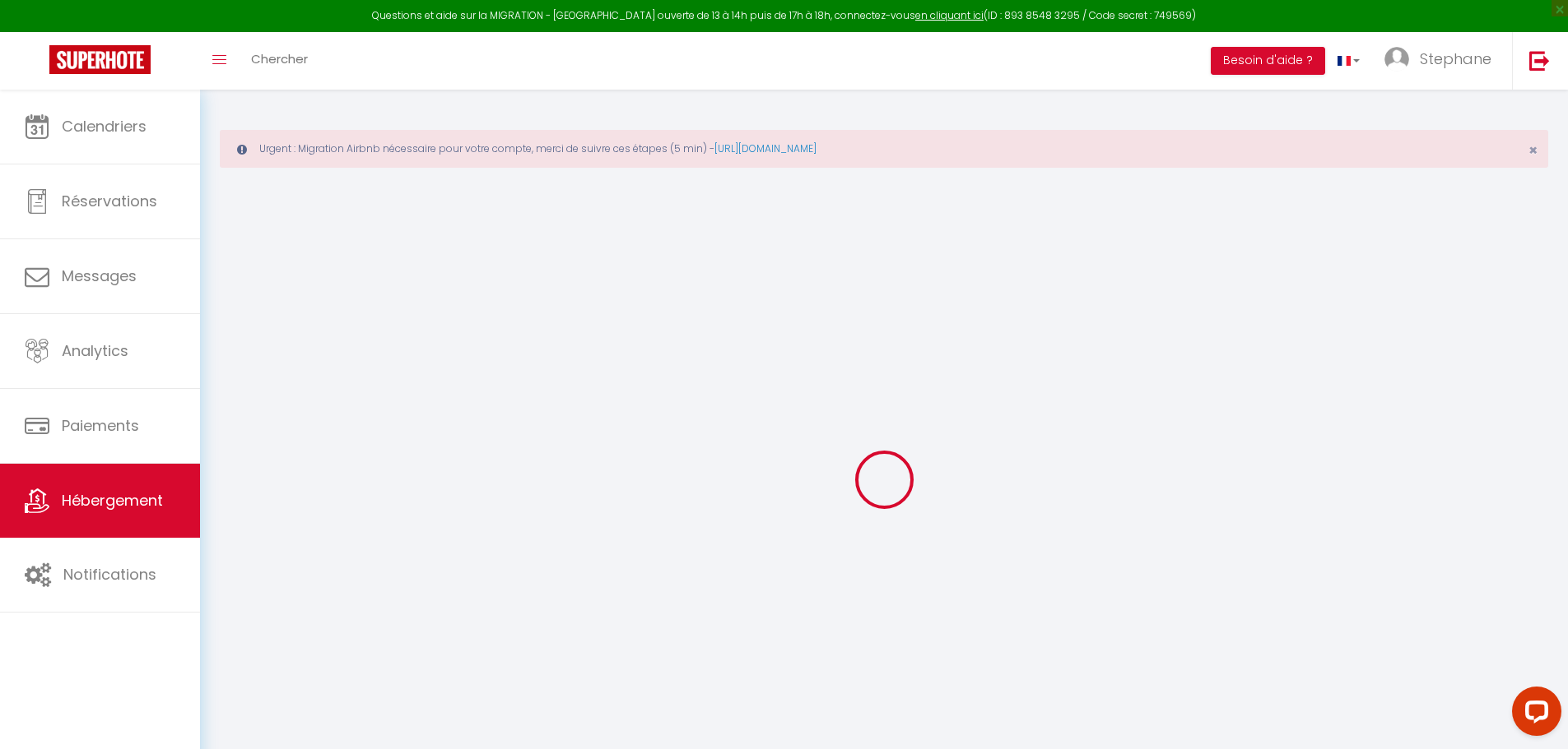
checkbox input "false"
type input "0"
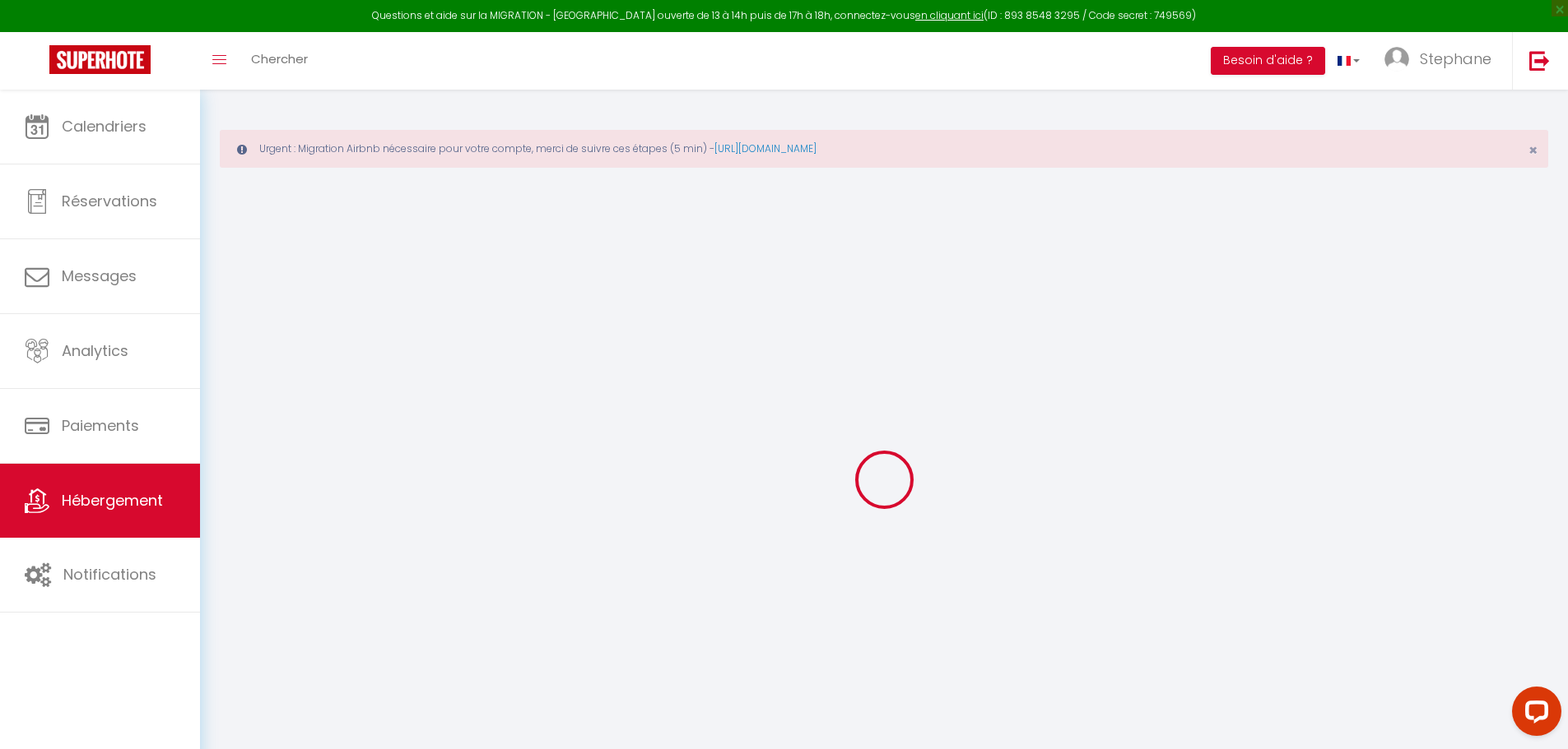
type input "0"
select select
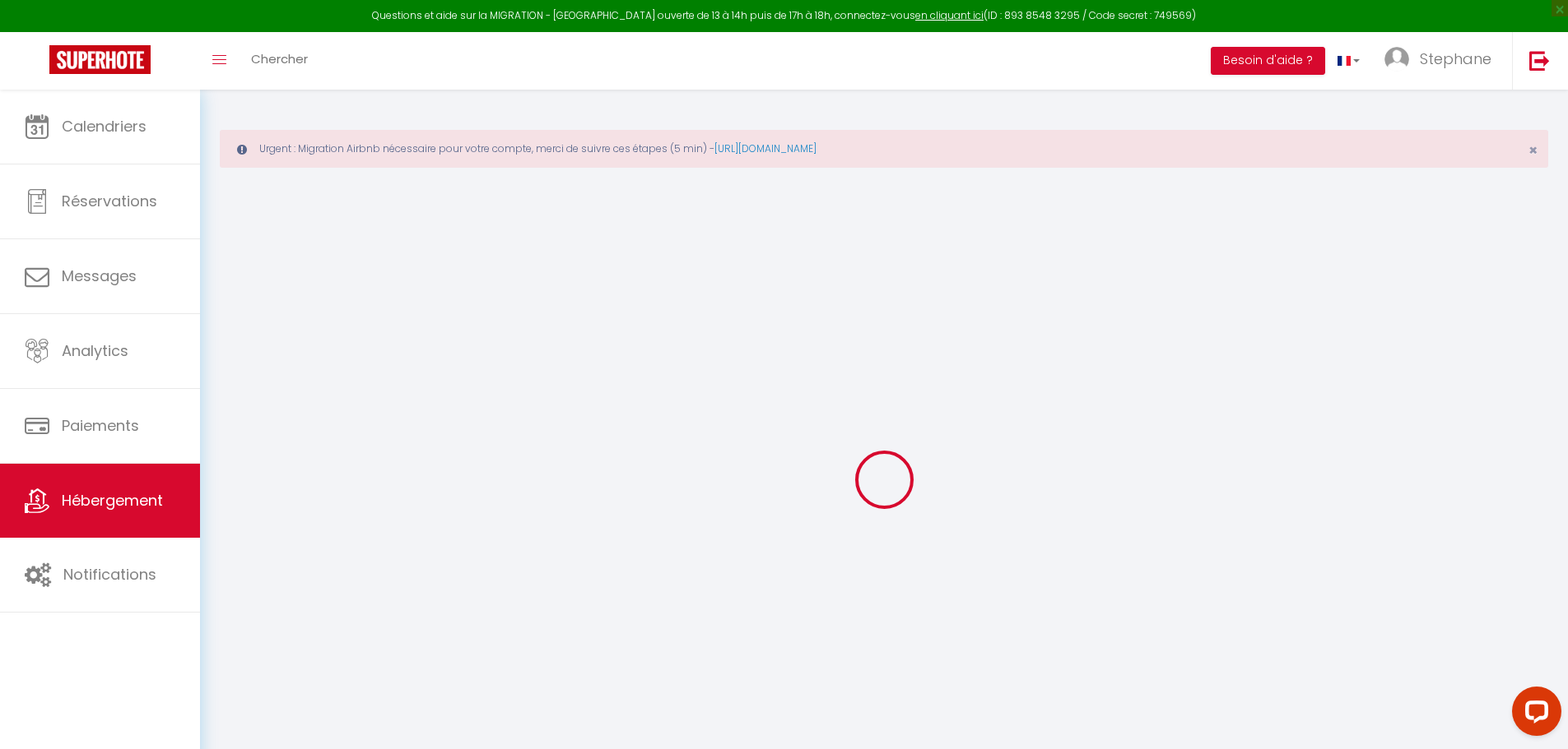
select select
checkbox input "false"
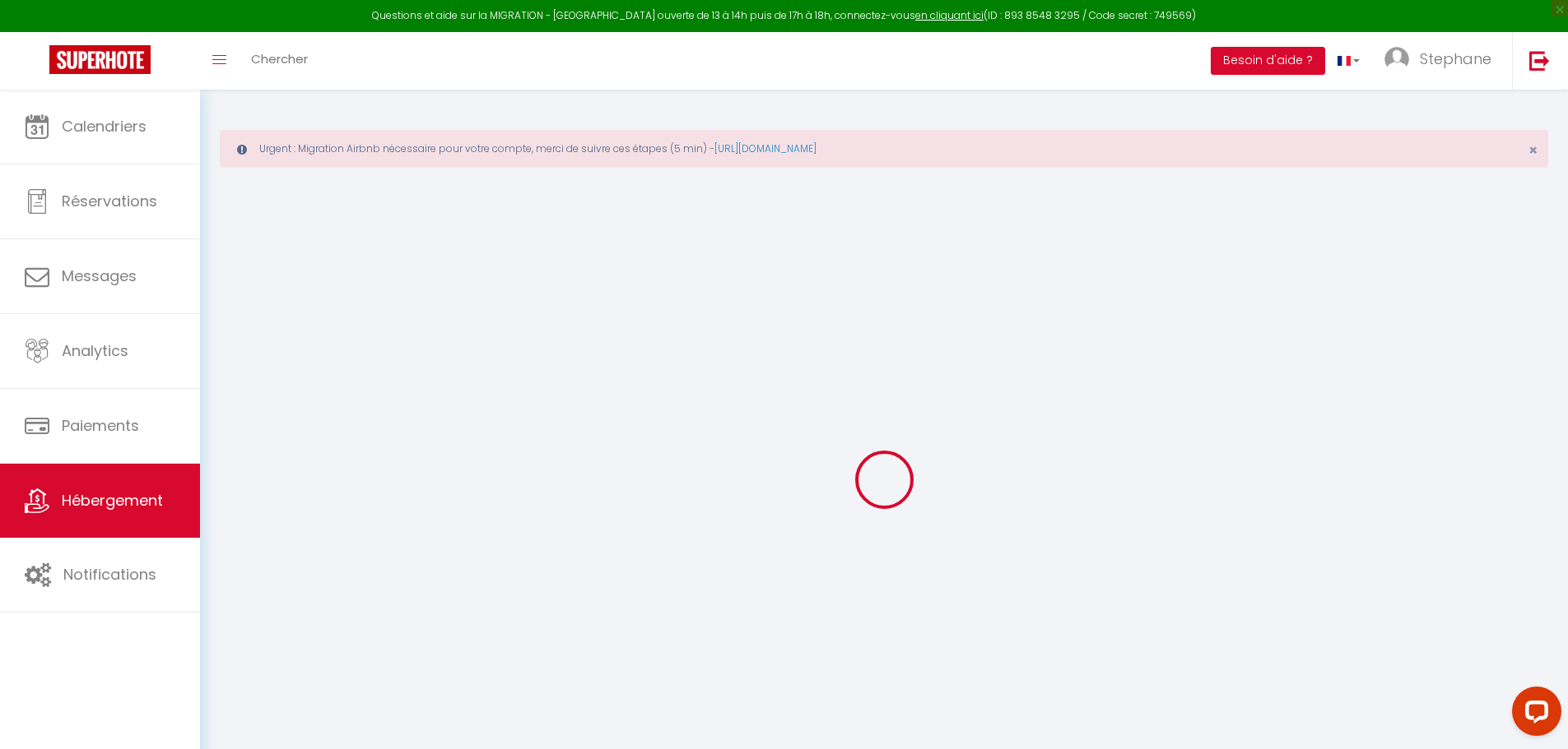
checkbox input "false"
select select
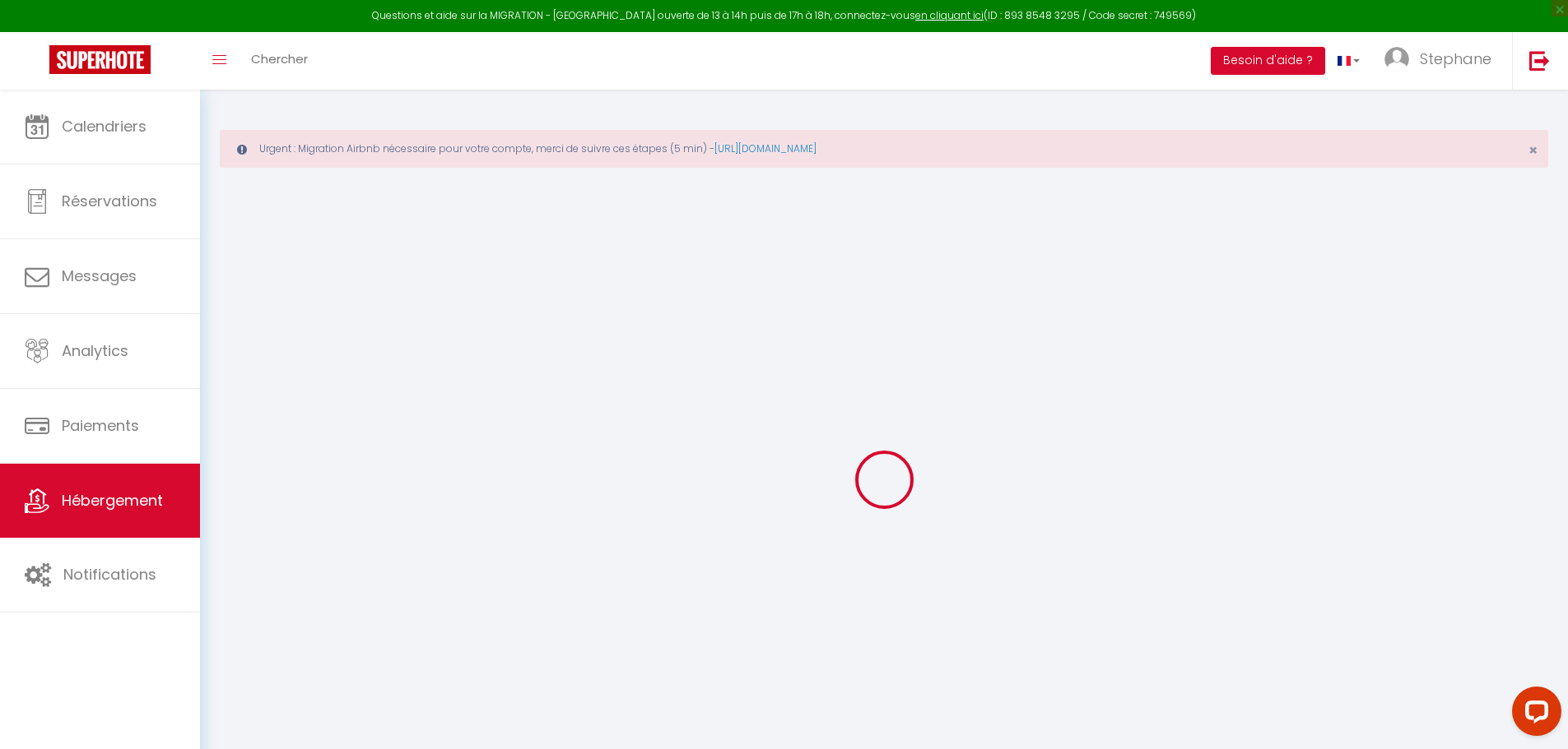
select select
checkbox input "false"
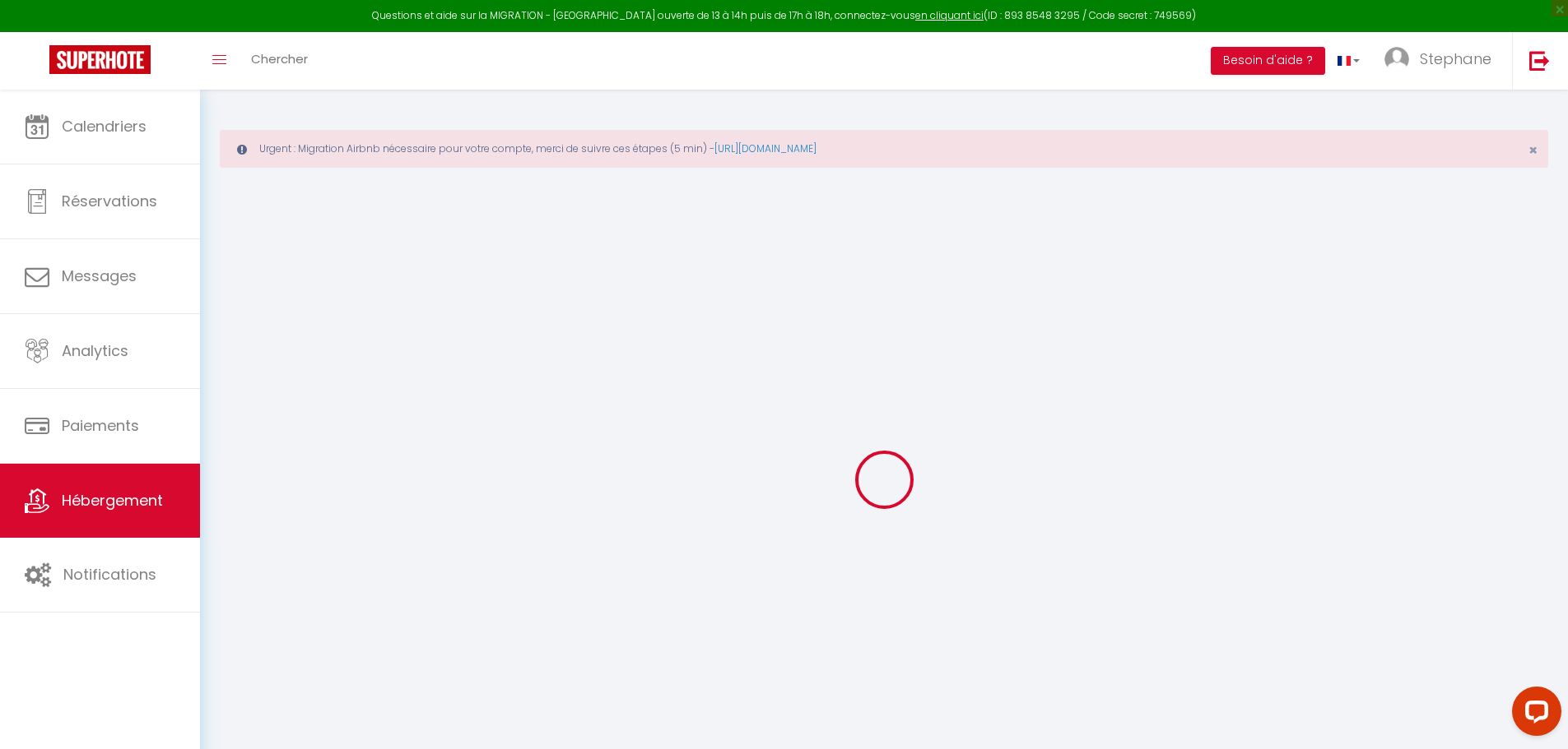
checkbox input "false"
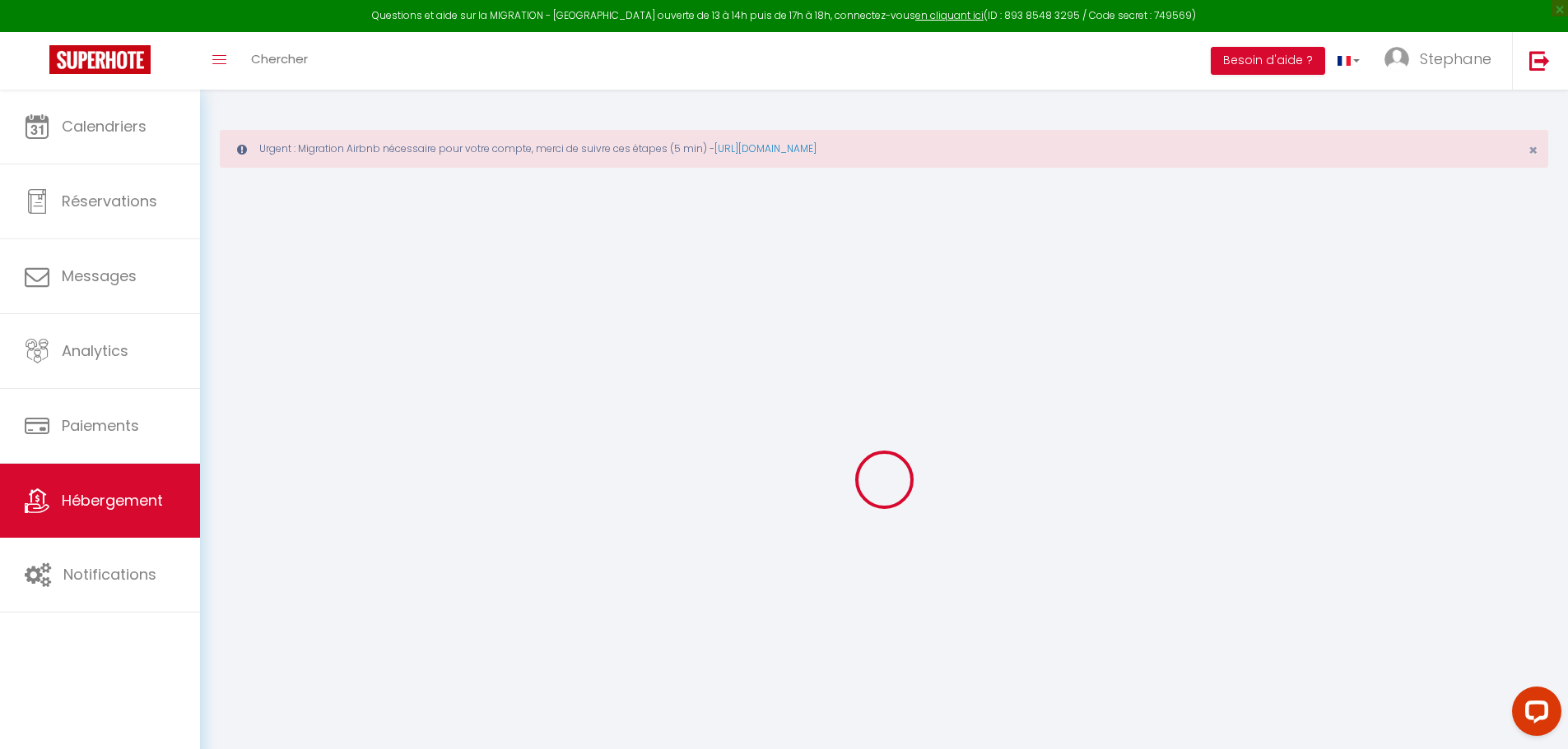
checkbox input "false"
select select "16:00"
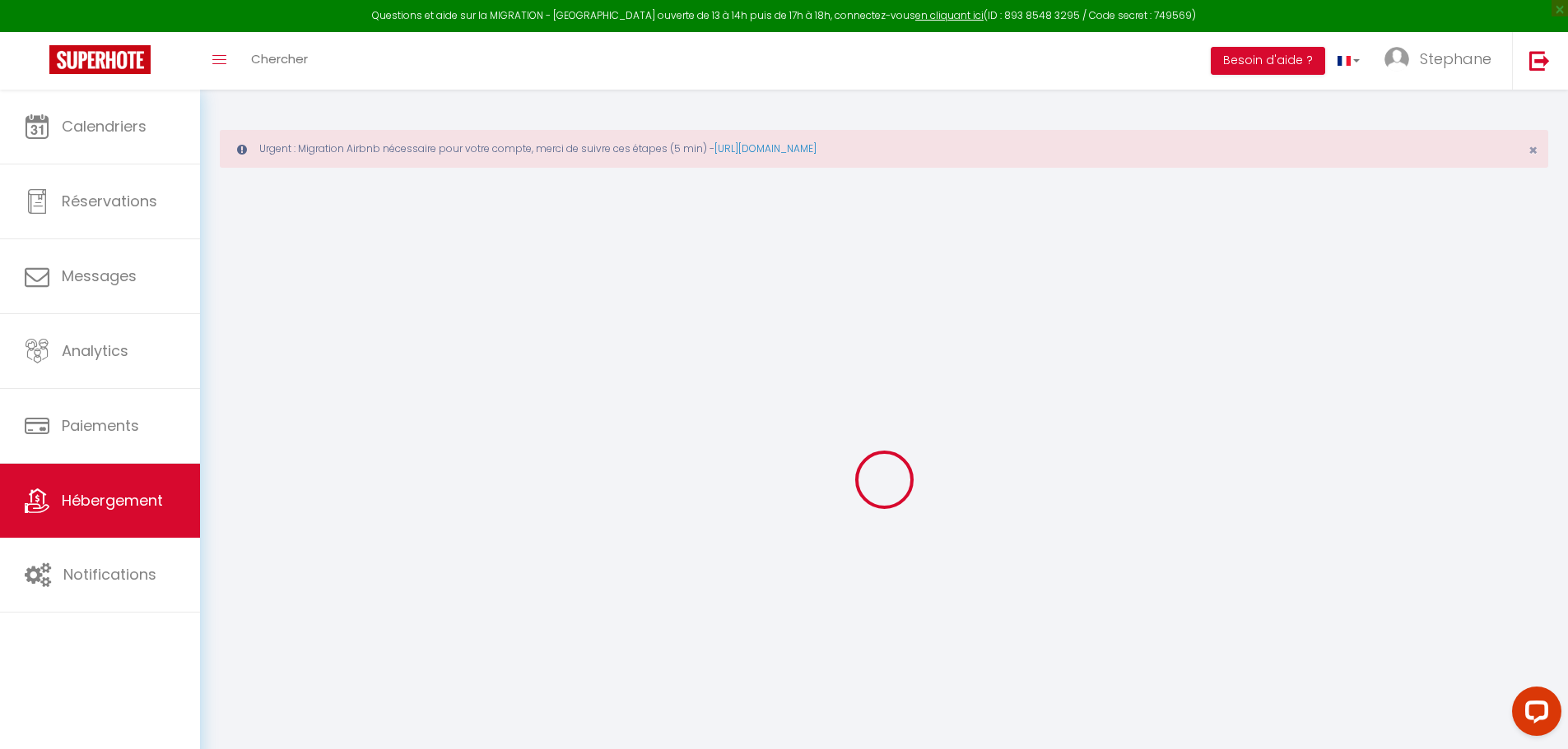
select select
select select "11:00"
select select "30"
select select "120"
select select
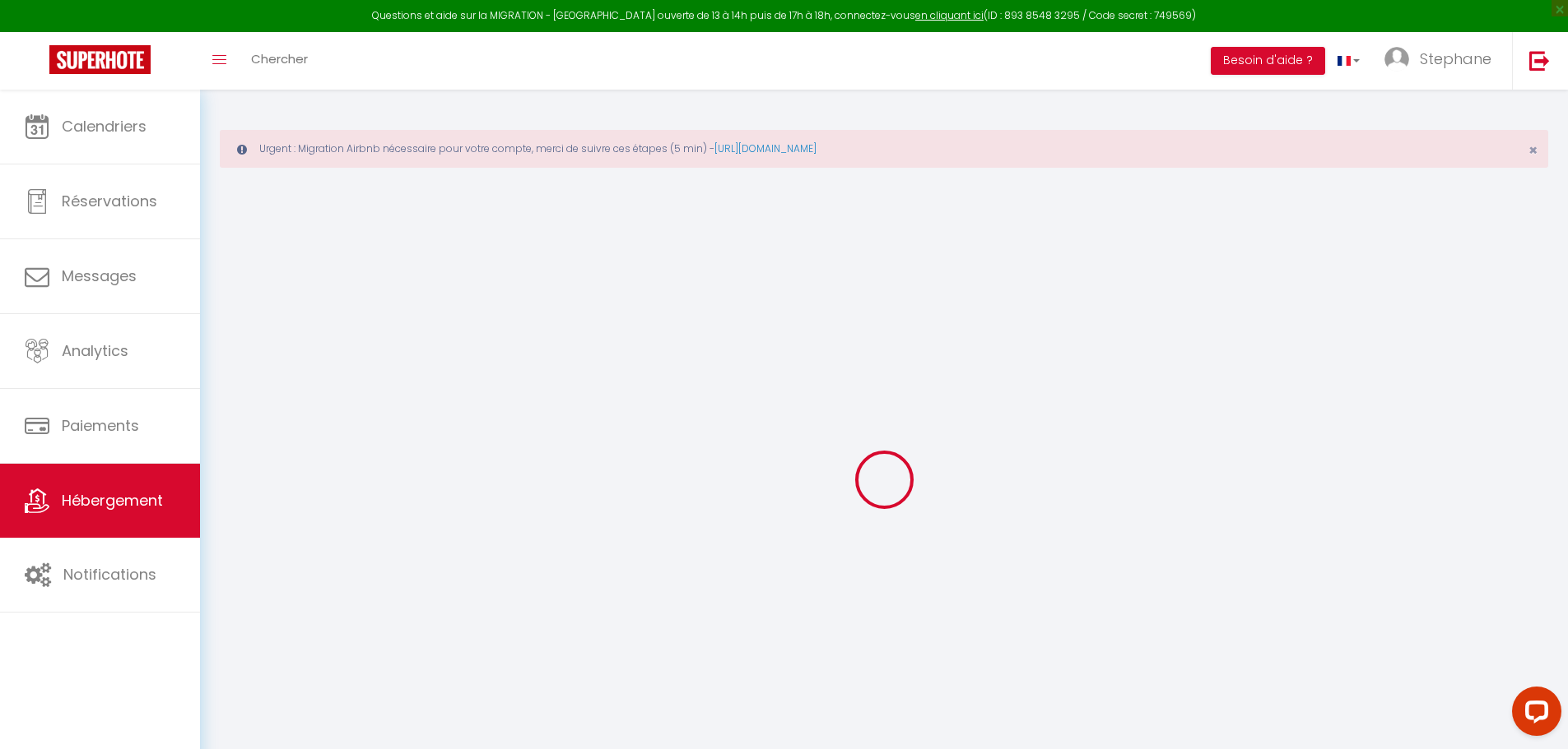
checkbox input "false"
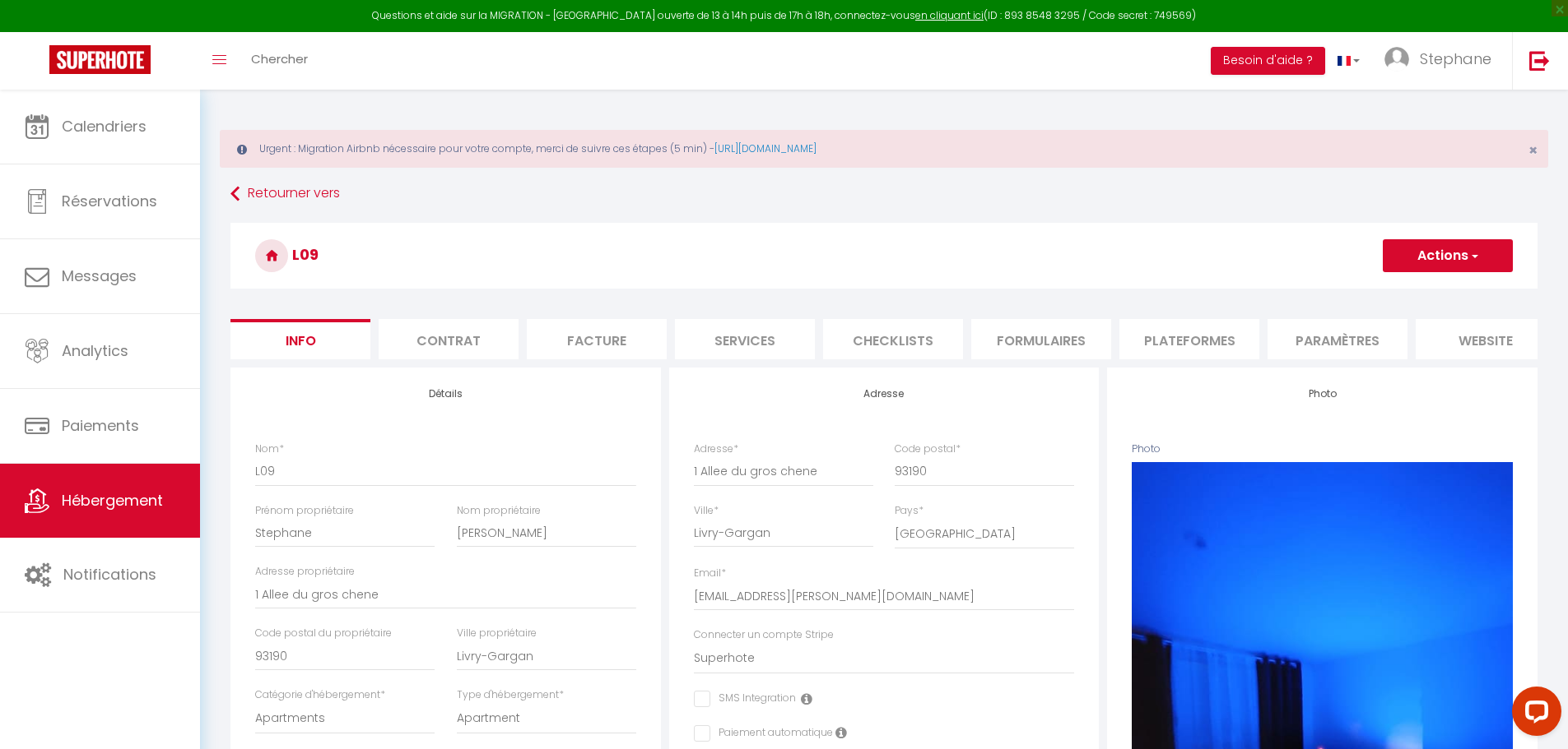
click at [1226, 347] on li "Plateformes" at bounding box center [1190, 339] width 140 height 40
select select
checkbox input "false"
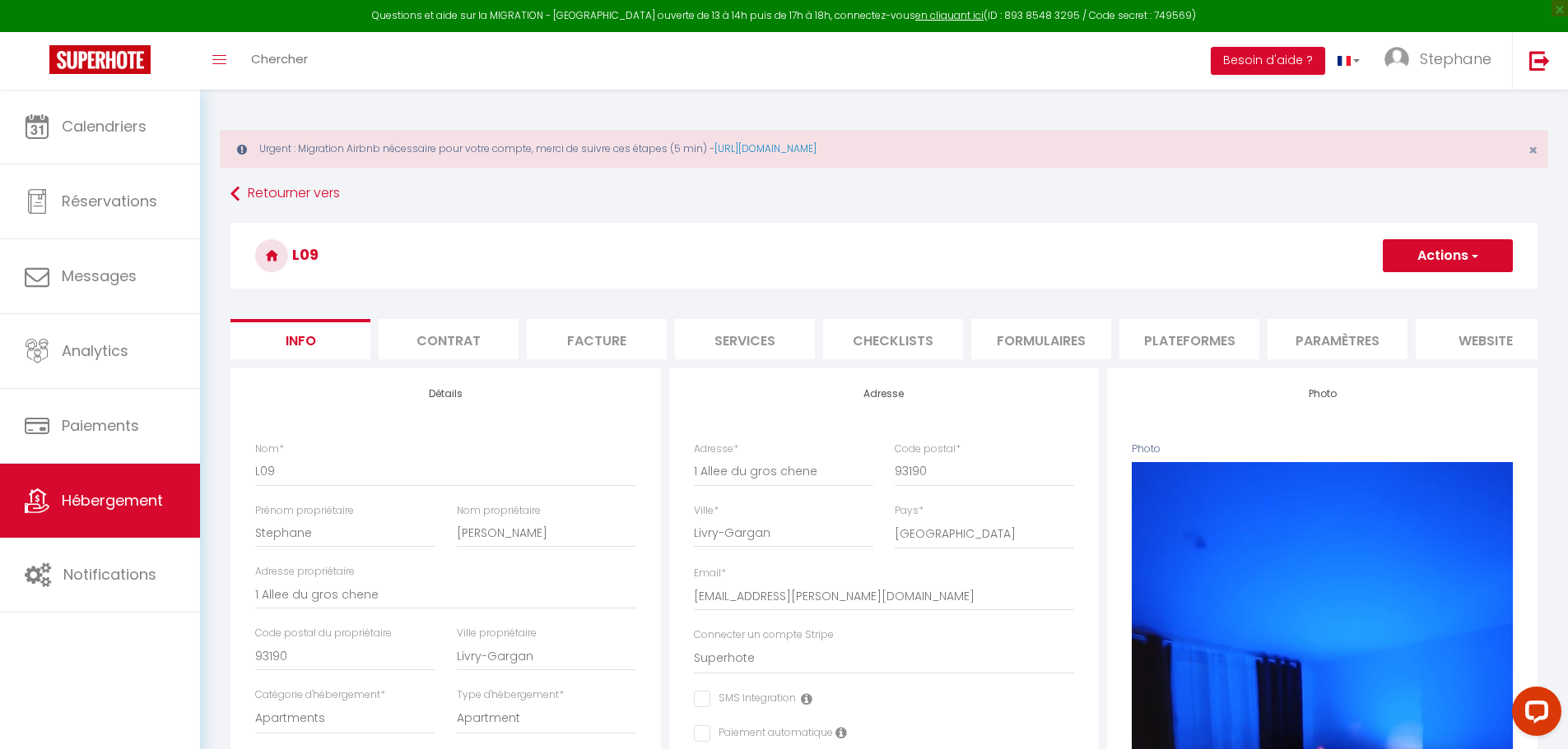
checkbox input "false"
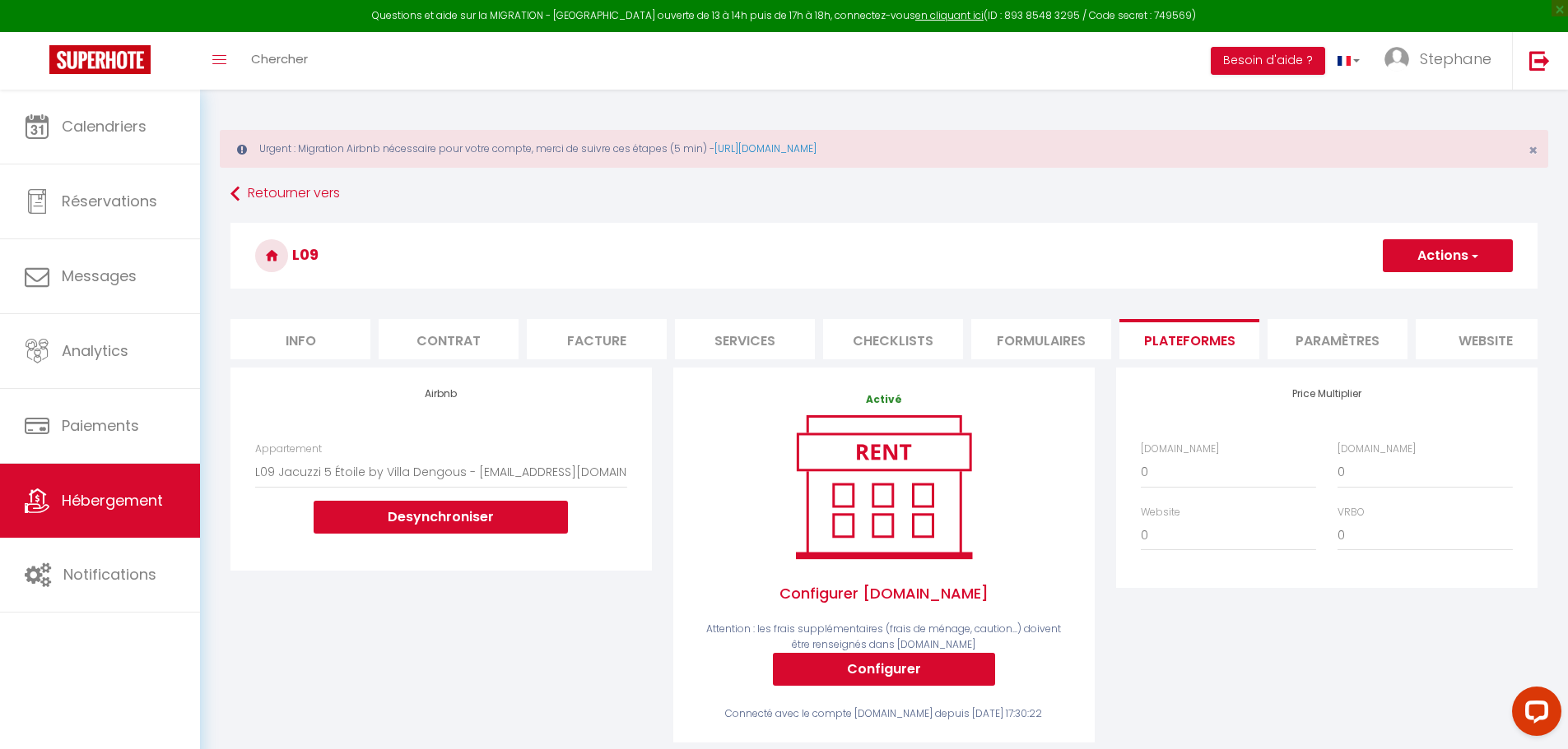
click at [339, 339] on li "Info" at bounding box center [300, 339] width 140 height 40
select select
checkbox input "false"
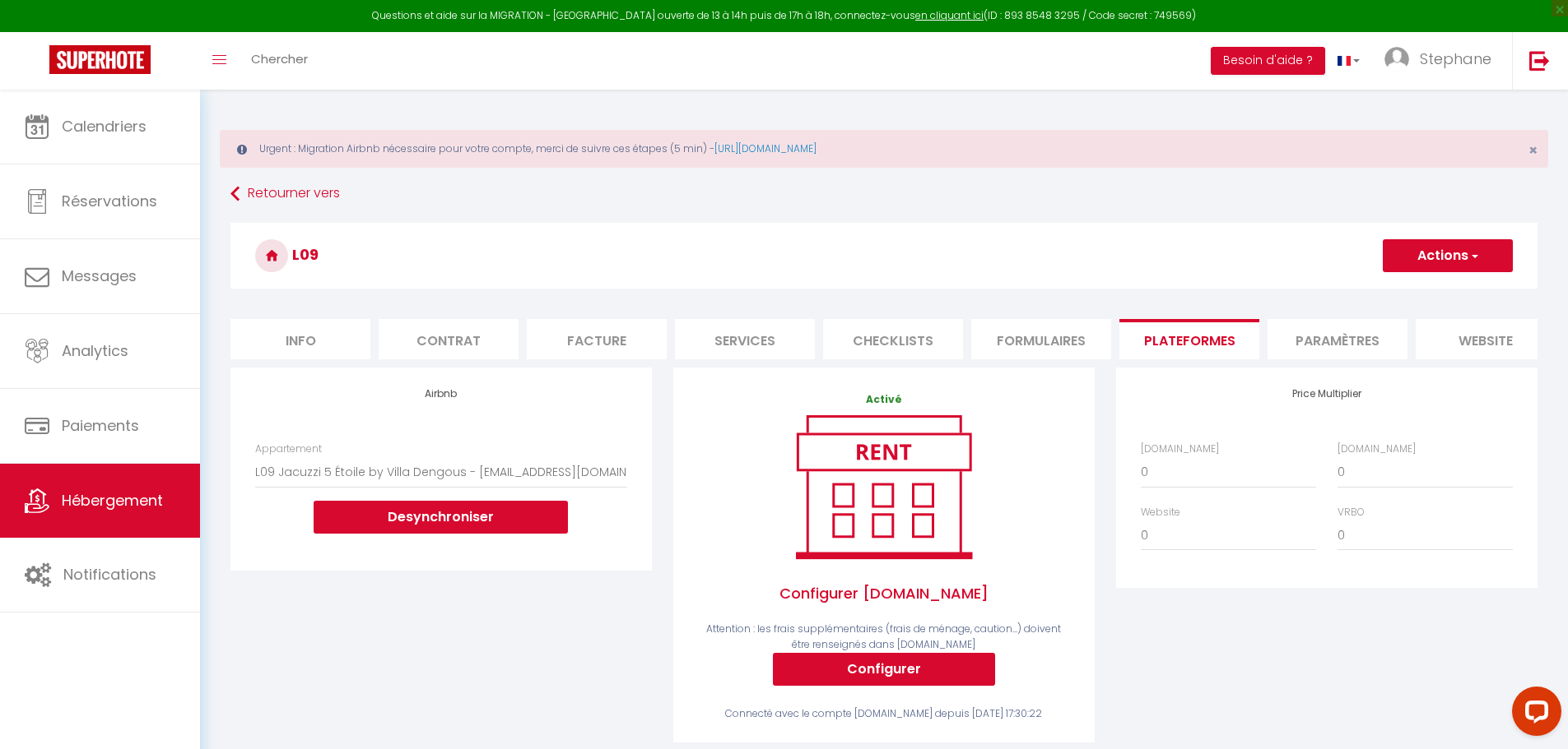
checkbox input "false"
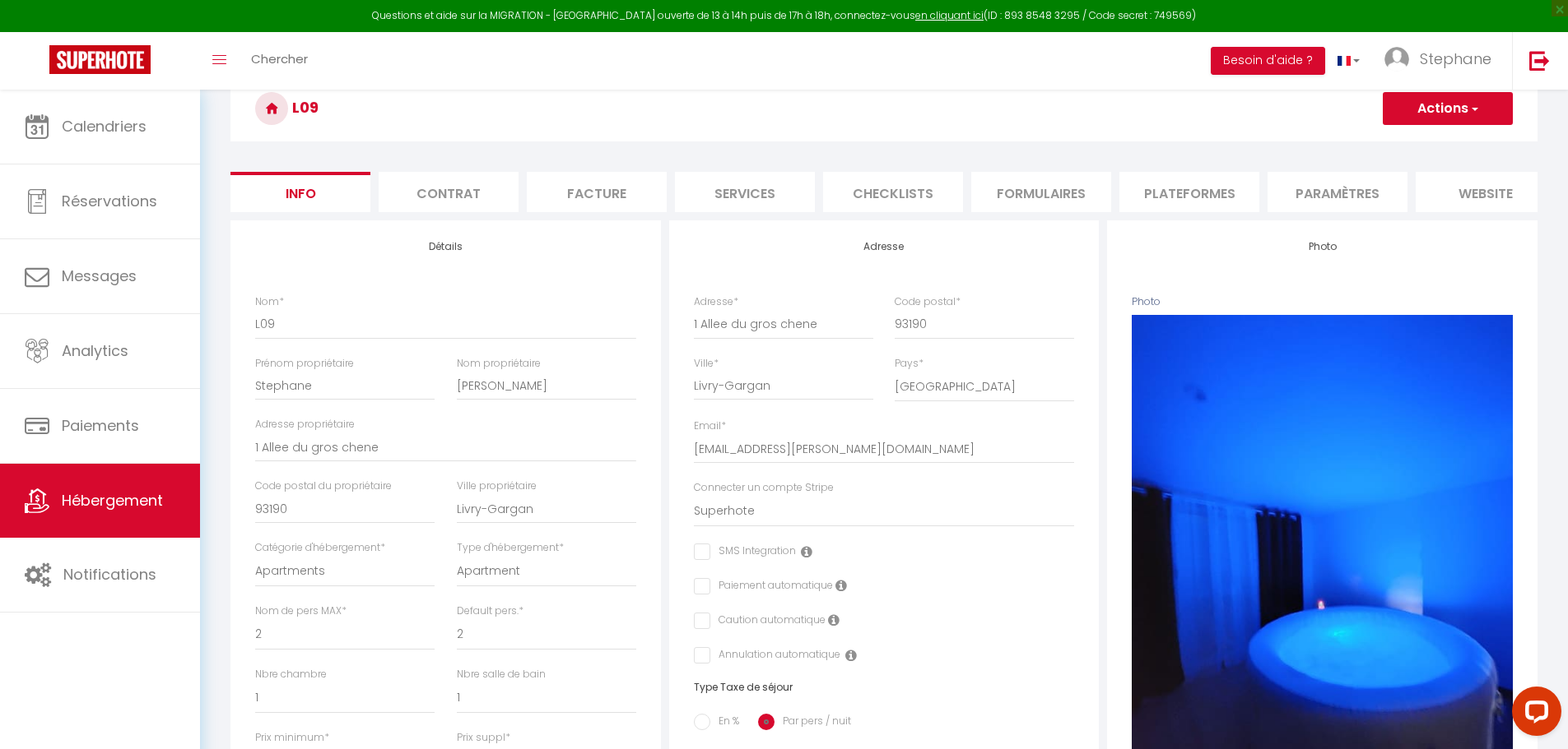
scroll to position [141, 0]
